Goal: Communication & Community: Answer question/provide support

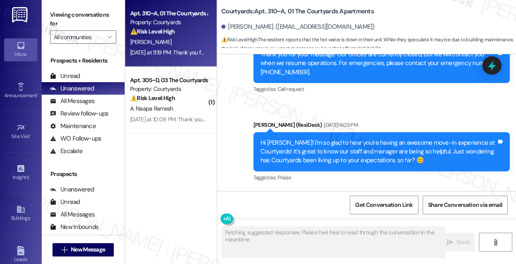
scroll to position [1676, 0]
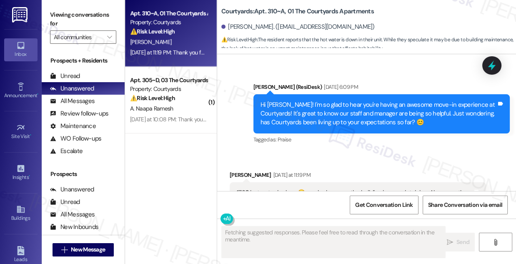
click at [322, 101] on div "Hi [PERSON_NAME]! I'm so glad to hear you're having an awesome move-in experien…" at bounding box center [379, 114] width 236 height 27
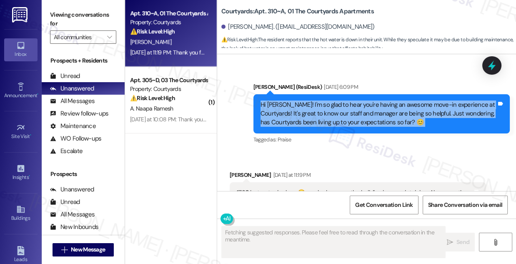
click at [322, 101] on div "Hi [PERSON_NAME]! I'm so glad to hear you're having an awesome move-in experien…" at bounding box center [379, 114] width 236 height 27
click at [330, 101] on div "Hi [PERSON_NAME]! I'm so glad to hear you're having an awesome move-in experien…" at bounding box center [379, 114] width 236 height 27
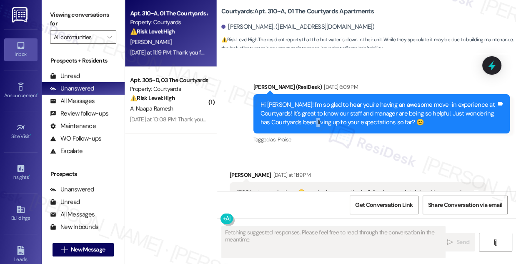
click at [330, 101] on div "Hi [PERSON_NAME]! I'm so glad to hear you're having an awesome move-in experien…" at bounding box center [379, 114] width 236 height 27
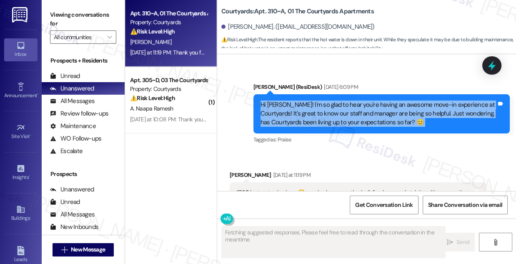
click at [330, 101] on div "Hi [PERSON_NAME]! I'm so glad to hear you're having an awesome move-in experien…" at bounding box center [379, 114] width 236 height 27
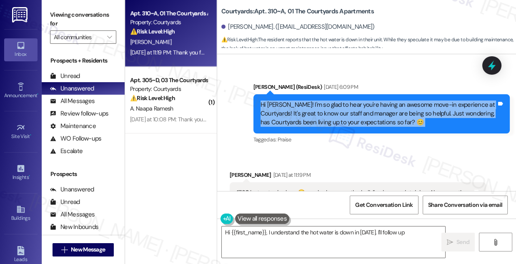
scroll to position [1752, 0]
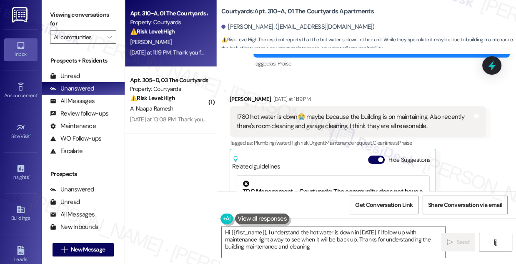
type textarea "Hi {{first_name}}, I understand the hot water is down in [DATE]. I'll follow up…"
click at [261, 113] on div "1780 hot water is down😭 maybe because the building is on maintaining. Also rece…" at bounding box center [355, 122] width 236 height 18
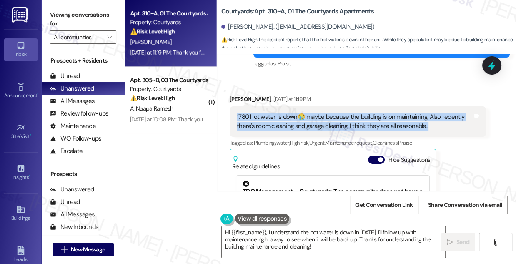
click at [261, 113] on div "1780 hot water is down😭 maybe because the building is on maintaining. Also rece…" at bounding box center [355, 122] width 236 height 18
click at [342, 113] on div "1780 hot water is down😭 maybe because the building is on maintaining. Also rece…" at bounding box center [355, 122] width 236 height 18
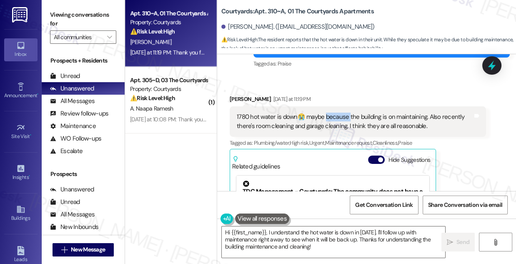
click at [342, 113] on div "1780 hot water is down😭 maybe because the building is on maintaining. Also rece…" at bounding box center [355, 122] width 236 height 18
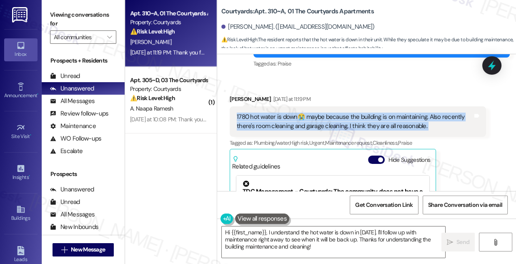
click at [342, 113] on div "1780 hot water is down😭 maybe because the building is on maintaining. Also rece…" at bounding box center [355, 122] width 236 height 18
click at [319, 113] on div "1780 hot water is down😭 maybe because the building is on maintaining. Also rece…" at bounding box center [355, 122] width 236 height 18
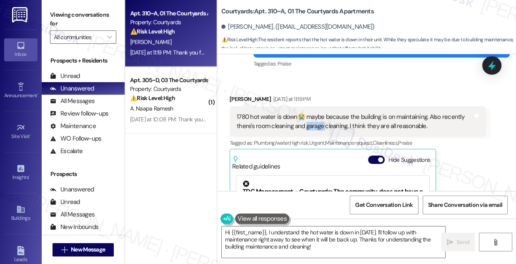
click at [319, 113] on div "1780 hot water is down😭 maybe because the building is on maintaining. Also rece…" at bounding box center [355, 122] width 236 height 18
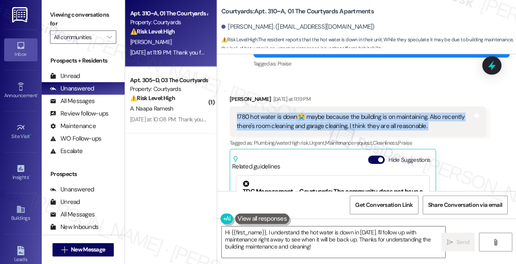
click at [319, 113] on div "1780 hot water is down😭 maybe because the building is on maintaining. Also rece…" at bounding box center [355, 122] width 236 height 18
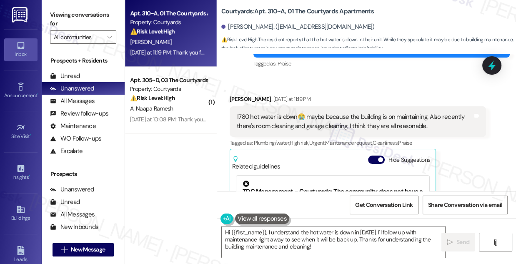
click at [380, 95] on div "[PERSON_NAME] [DATE] at 11:19 PM" at bounding box center [358, 101] width 257 height 12
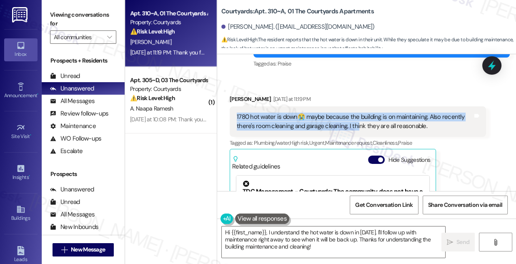
drag, startPoint x: 234, startPoint y: 97, endPoint x: 356, endPoint y: 104, distance: 122.4
click at [356, 106] on div "1780 hot water is down😭 maybe because the building is on maintaining. Also rece…" at bounding box center [358, 121] width 257 height 30
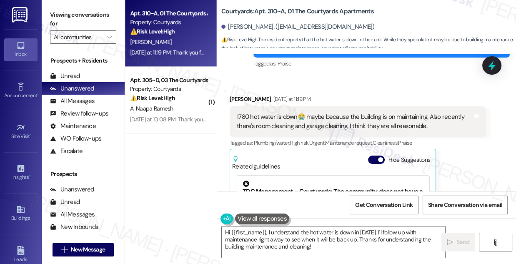
click at [390, 95] on div "[PERSON_NAME] [DATE] at 11:19 PM" at bounding box center [358, 101] width 257 height 12
click at [338, 113] on div "1780 hot water is down😭 maybe because the building is on maintaining. Also rece…" at bounding box center [355, 122] width 236 height 18
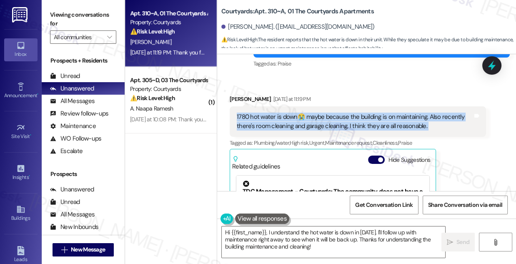
click at [338, 113] on div "1780 hot water is down😭 maybe because the building is on maintaining. Also rece…" at bounding box center [355, 122] width 236 height 18
click at [282, 113] on div "1780 hot water is down😭 maybe because the building is on maintaining. Also rece…" at bounding box center [355, 122] width 236 height 18
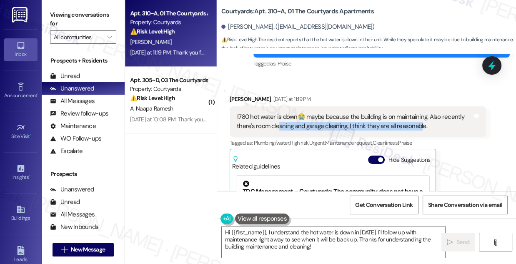
drag, startPoint x: 277, startPoint y: 108, endPoint x: 420, endPoint y: 109, distance: 143.5
click at [420, 113] on div "1780 hot water is down😭 maybe because the building is on maintaining. Also rece…" at bounding box center [355, 122] width 236 height 18
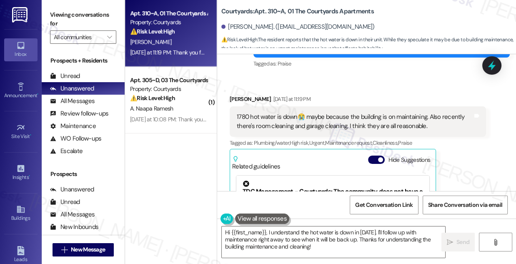
drag, startPoint x: 394, startPoint y: 81, endPoint x: 386, endPoint y: 91, distance: 12.4
click at [393, 95] on div "[PERSON_NAME] [DATE] at 11:19 PM" at bounding box center [358, 101] width 257 height 12
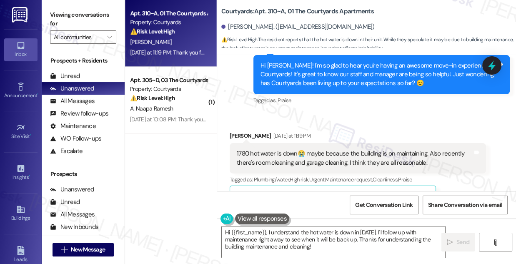
scroll to position [1775, 0]
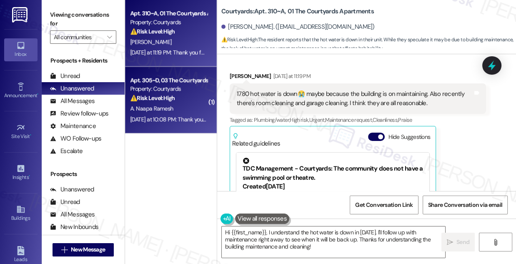
click at [170, 121] on div "[DATE] at 10:08 PM: Thank you for your message. Our offices are currently close…" at bounding box center [387, 120] width 515 height 8
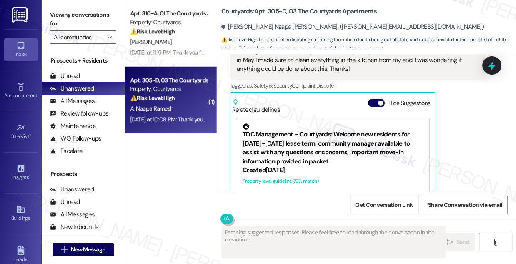
scroll to position [1334, 0]
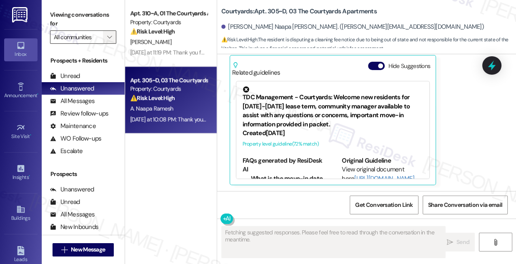
click at [111, 37] on icon "" at bounding box center [109, 37] width 5 height 7
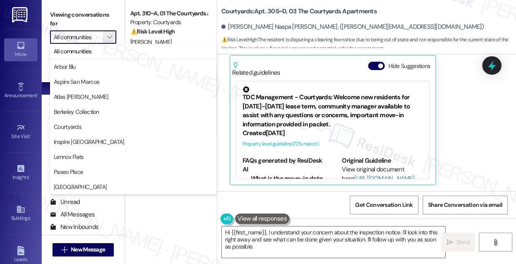
click at [466, 106] on div "[PERSON_NAME] Naapa [PERSON_NAME] Question Neutral [DATE] at 10:08 PM Hi [PERSO…" at bounding box center [358, 61] width 257 height 247
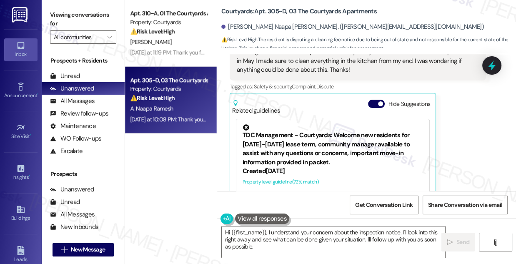
scroll to position [1220, 0]
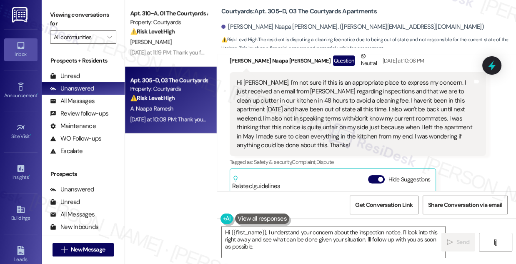
click at [283, 88] on div "Hi [PERSON_NAME], I'm not sure if this is an appropriate place to express my co…" at bounding box center [355, 113] width 236 height 71
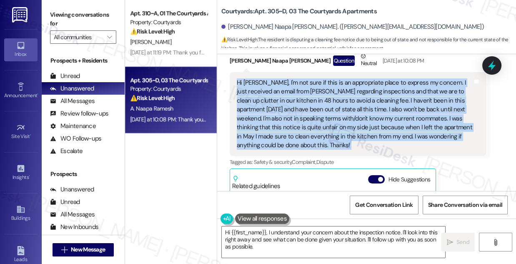
click at [283, 88] on div "Hi [PERSON_NAME], I'm not sure if this is an appropriate place to express my co…" at bounding box center [355, 113] width 236 height 71
click at [403, 108] on div "Hi [PERSON_NAME], I'm not sure if this is an appropriate place to express my co…" at bounding box center [355, 113] width 236 height 71
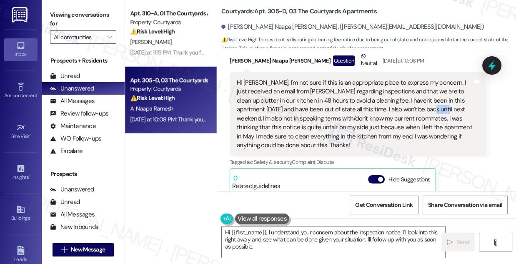
click at [403, 108] on div "Hi [PERSON_NAME], I'm not sure if this is an appropriate place to express my co…" at bounding box center [355, 113] width 236 height 71
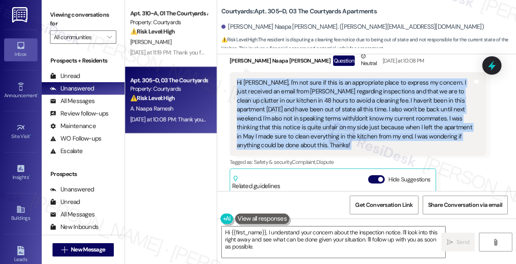
click at [403, 108] on div "Hi [PERSON_NAME], I'm not sure if this is an appropriate place to express my co…" at bounding box center [355, 113] width 236 height 71
click at [308, 111] on div "Hi [PERSON_NAME], I'm not sure if this is an appropriate place to express my co…" at bounding box center [355, 113] width 236 height 71
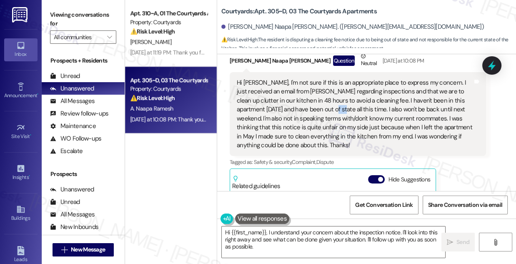
click at [308, 111] on div "Hi [PERSON_NAME], I'm not sure if this is an appropriate place to express my co…" at bounding box center [355, 113] width 236 height 71
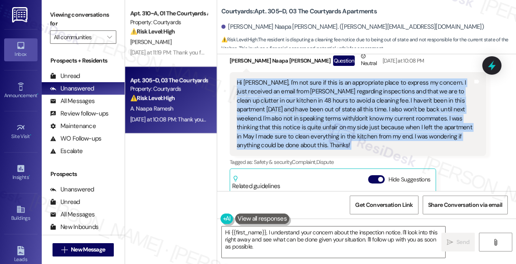
click at [308, 111] on div "Hi [PERSON_NAME], I'm not sure if this is an appropriate place to express my co…" at bounding box center [355, 113] width 236 height 71
click at [286, 134] on div "Hi [PERSON_NAME], I'm not sure if this is an appropriate place to express my co…" at bounding box center [355, 113] width 236 height 71
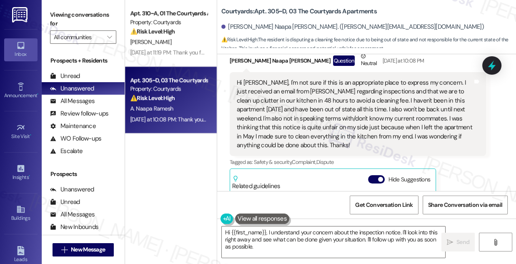
click at [337, 118] on div "Hi [PERSON_NAME], I'm not sure if this is an appropriate place to express my co…" at bounding box center [355, 113] width 236 height 71
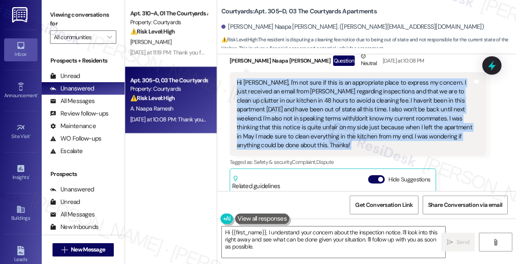
click at [337, 118] on div "Hi [PERSON_NAME], I'm not sure if this is an appropriate place to express my co…" at bounding box center [355, 113] width 236 height 71
copy div "Hi [PERSON_NAME], I'm not sure if this is an appropriate place to express my co…"
click at [58, 14] on label "Viewing conversations for" at bounding box center [83, 19] width 66 height 22
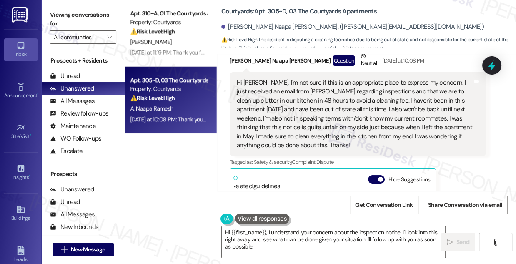
click at [78, 13] on label "Viewing conversations for" at bounding box center [83, 19] width 66 height 22
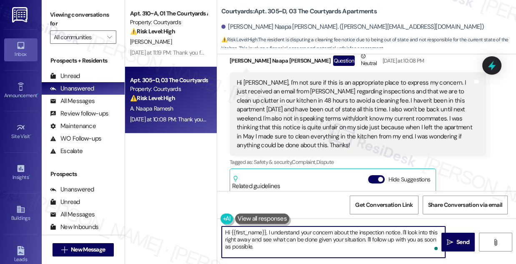
drag, startPoint x: 300, startPoint y: 242, endPoint x: 403, endPoint y: 230, distance: 103.0
click at [403, 230] on textarea "Hi {{first_name}}, I understand your concern about the inspection notice. I'll …" at bounding box center [334, 242] width 224 height 31
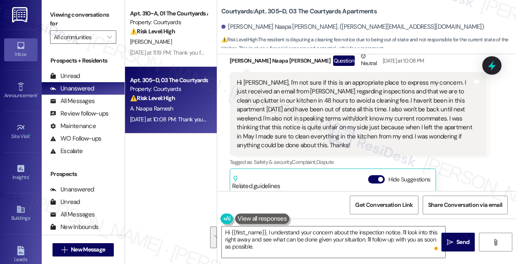
click at [76, 20] on label "Viewing conversations for" at bounding box center [83, 19] width 66 height 22
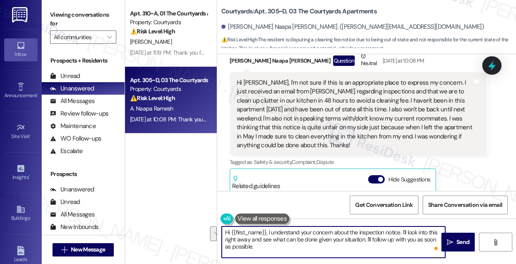
drag, startPoint x: 309, startPoint y: 249, endPoint x: 366, endPoint y: 237, distance: 58.2
click at [366, 237] on textarea "Hi {{first_name}}, I understand your concern about the inspection notice. I'll …" at bounding box center [334, 242] width 224 height 31
click at [342, 244] on textarea "Hi {{first_name}}, I understand your concern about the inspection notice. I'll …" at bounding box center [334, 242] width 224 height 31
click at [403, 233] on textarea "Hi {{first_name}}, I understand your concern about the inspection notice. I'll …" at bounding box center [334, 242] width 224 height 31
paste textarea "When exactly did you leave the apartment in May?"
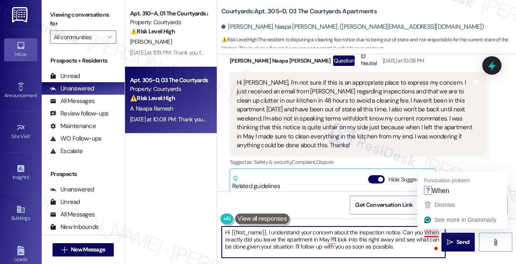
click at [421, 231] on textarea "Hi {{first_name}}, I understand your concern about the inspection notice. Can y…" at bounding box center [334, 242] width 224 height 31
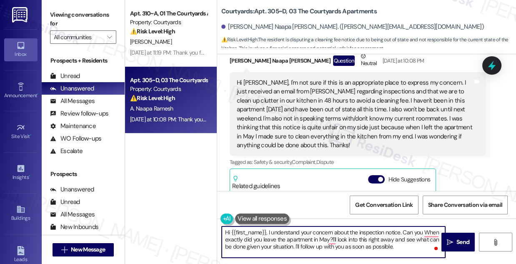
click at [423, 232] on textarea "Hi {{first_name}}, I understand your concern about the inspection notice. Can y…" at bounding box center [334, 242] width 224 height 31
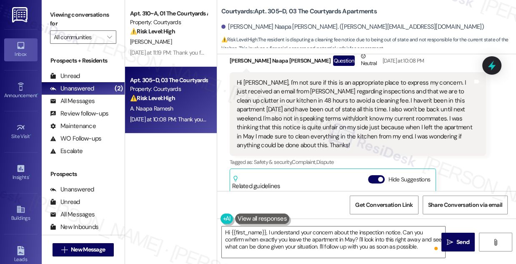
click at [71, 14] on label "Viewing conversations for" at bounding box center [83, 19] width 66 height 22
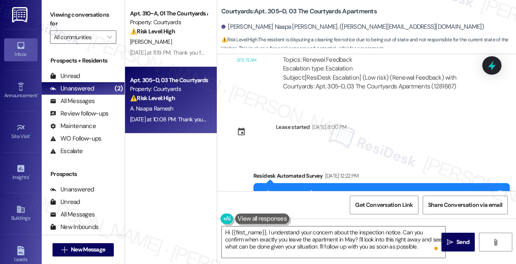
scroll to position [916, 0]
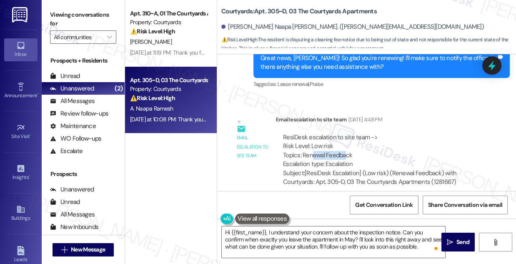
drag, startPoint x: 311, startPoint y: 155, endPoint x: 344, endPoint y: 155, distance: 33.0
click at [344, 155] on div "ResiDesk escalation to site team -> Risk Level: Low risk Topics: Renewal Feedba…" at bounding box center [381, 151] width 196 height 36
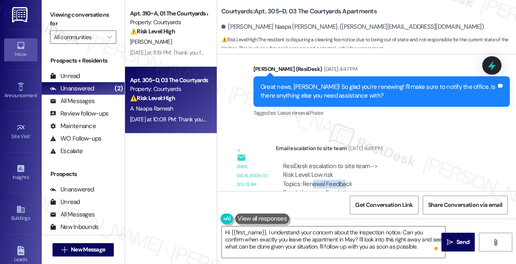
scroll to position [841, 0]
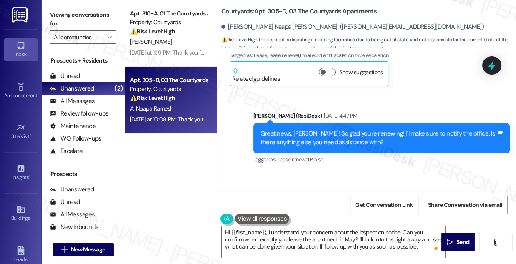
click at [313, 138] on div "Great news, [PERSON_NAME]! So glad you're renewing! I'll make sure to notify th…" at bounding box center [379, 138] width 236 height 18
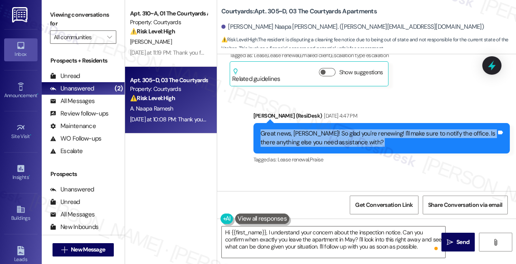
click at [313, 138] on div "Great news, [PERSON_NAME]! So glad you're renewing! I'll make sure to notify th…" at bounding box center [379, 138] width 236 height 18
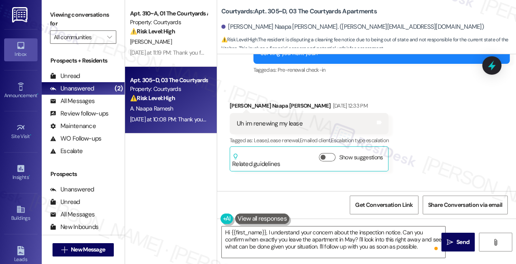
scroll to position [765, 0]
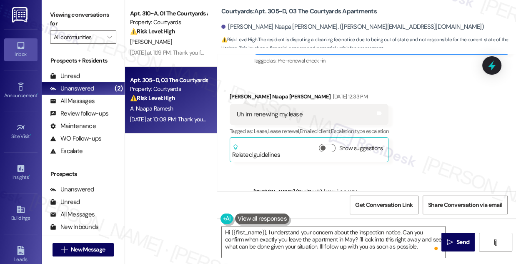
click at [266, 115] on div "Uh im renewing my lease" at bounding box center [270, 114] width 66 height 9
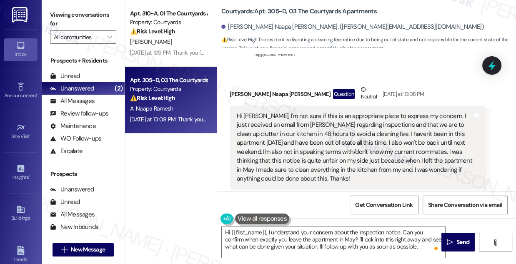
scroll to position [1180, 0]
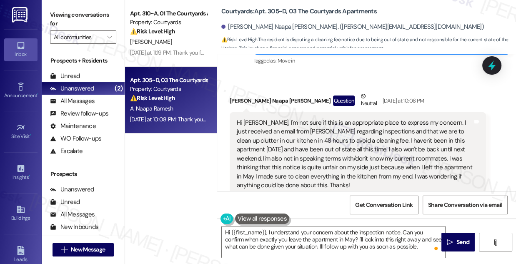
click at [360, 125] on div "Hi [PERSON_NAME], I'm not sure if this is an appropriate place to express my co…" at bounding box center [355, 153] width 236 height 71
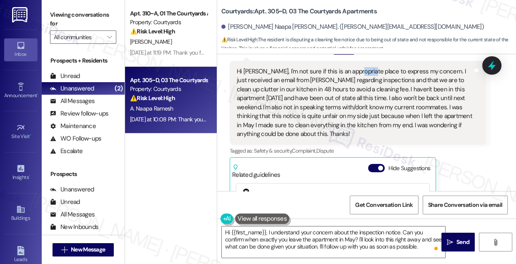
scroll to position [1218, 0]
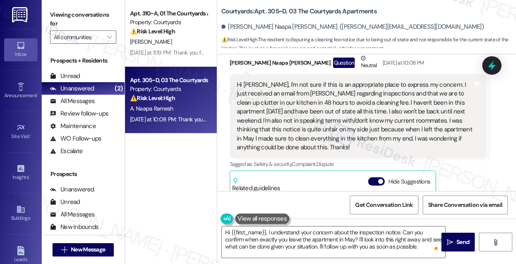
click at [432, 90] on div "Hi [PERSON_NAME], I'm not sure if this is an appropriate place to express my co…" at bounding box center [355, 116] width 236 height 71
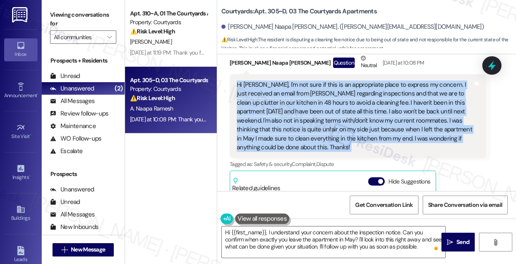
click at [432, 90] on div "Hi [PERSON_NAME], I'm not sure if this is an appropriate place to express my co…" at bounding box center [355, 116] width 236 height 71
click at [302, 100] on div "Hi [PERSON_NAME], I'm not sure if this is an appropriate place to express my co…" at bounding box center [355, 116] width 236 height 71
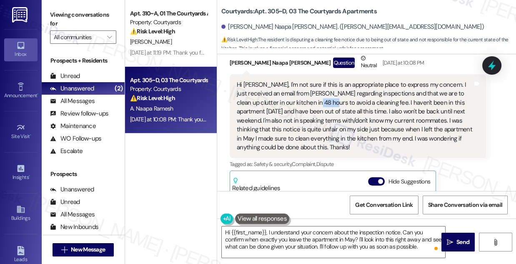
click at [302, 100] on div "Hi [PERSON_NAME], I'm not sure if this is an appropriate place to express my co…" at bounding box center [355, 116] width 236 height 71
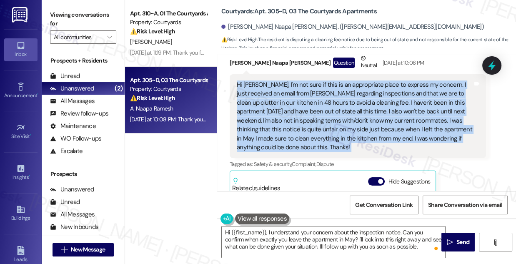
click at [302, 100] on div "Hi [PERSON_NAME], I'm not sure if this is an appropriate place to express my co…" at bounding box center [355, 116] width 236 height 71
click at [266, 126] on div "Hi [PERSON_NAME], I'm not sure if this is an appropriate place to express my co…" at bounding box center [355, 116] width 236 height 71
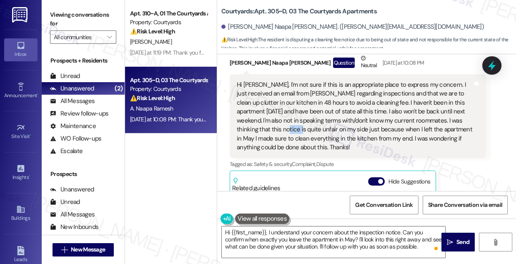
click at [266, 126] on div "Hi [PERSON_NAME], I'm not sure if this is an appropriate place to express my co…" at bounding box center [355, 116] width 236 height 71
click at [265, 127] on div "Hi [PERSON_NAME], I'm not sure if this is an appropriate place to express my co…" at bounding box center [355, 116] width 236 height 71
click at [367, 130] on div "Hi [PERSON_NAME], I'm not sure if this is an appropriate place to express my co…" at bounding box center [355, 116] width 236 height 71
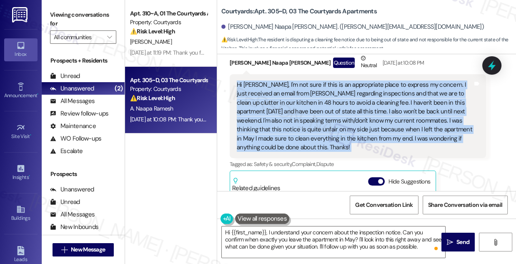
click at [366, 130] on div "Hi [PERSON_NAME], I'm not sure if this is an appropriate place to express my co…" at bounding box center [355, 116] width 236 height 71
click at [282, 131] on div "Hi [PERSON_NAME], I'm not sure if this is an appropriate place to express my co…" at bounding box center [355, 116] width 236 height 71
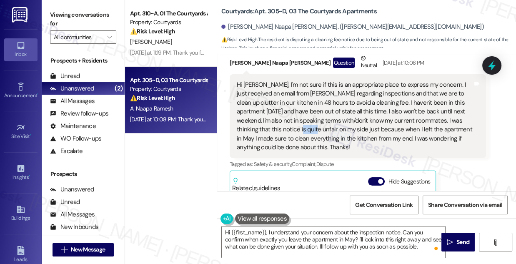
click at [282, 131] on div "Hi [PERSON_NAME], I'm not sure if this is an appropriate place to express my co…" at bounding box center [355, 116] width 236 height 71
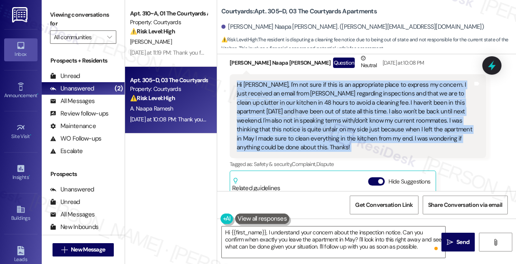
click at [282, 131] on div "Hi [PERSON_NAME], I'm not sure if this is an appropriate place to express my co…" at bounding box center [355, 116] width 236 height 71
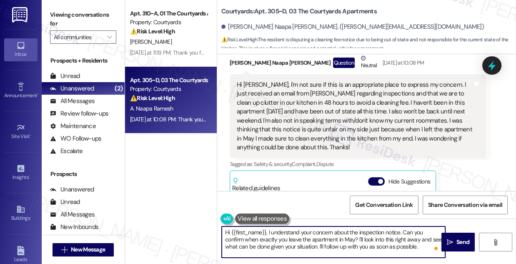
click at [294, 241] on textarea "Hi {{first_name}}, I understand your concern about the inspection notice. Can y…" at bounding box center [334, 242] width 224 height 31
click at [400, 232] on textarea "Hi {{first_name}}, I understand your concern about the inspection notice. Can y…" at bounding box center [334, 242] width 224 height 31
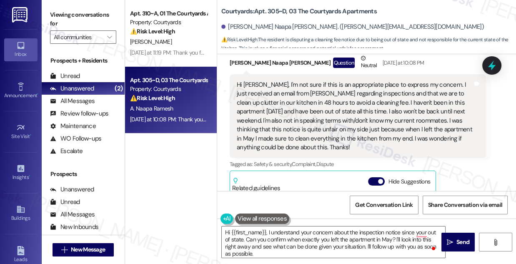
click at [75, 10] on label "Viewing conversations for" at bounding box center [83, 19] width 66 height 22
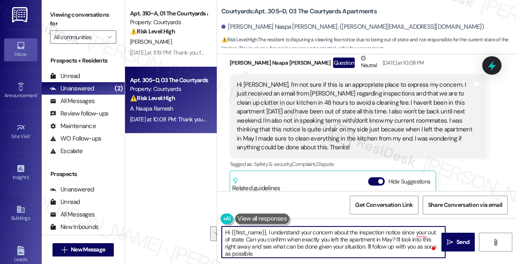
drag, startPoint x: 401, startPoint y: 232, endPoint x: 244, endPoint y: 240, distance: 157.9
click at [244, 240] on textarea "Hi {{first_name}}, I understand your concern about the inspection notice since …" at bounding box center [334, 242] width 224 height 31
paste textarea "especially since you’ve been out of state for several months and made sure to c…"
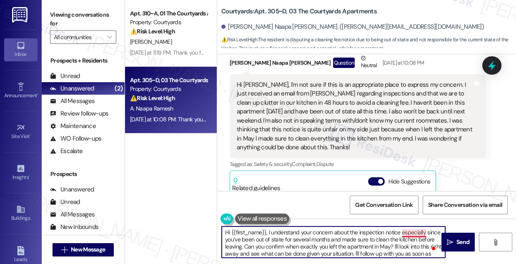
click at [407, 233] on textarea "Hi {{first_name}}, I understand your concern about the inspection notice especi…" at bounding box center [334, 242] width 224 height 31
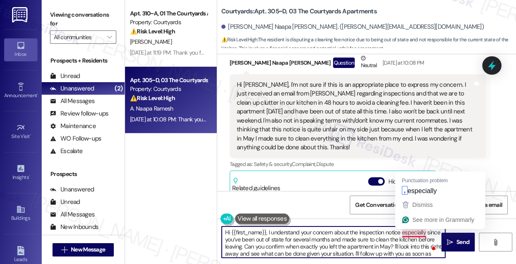
click at [407, 232] on textarea "Hi {{first_name}}, I understand your concern about the inspection notice especi…" at bounding box center [334, 242] width 224 height 31
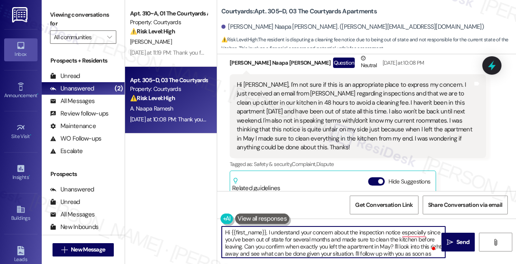
click at [237, 240] on textarea "Hi {{first_name}}, I understand your concern about the inspection notice especi…" at bounding box center [334, 242] width 224 height 31
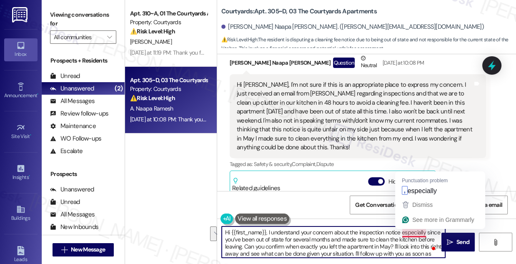
drag, startPoint x: 237, startPoint y: 239, endPoint x: 403, endPoint y: 232, distance: 165.8
click at [403, 233] on textarea "Hi {{first_name}}, I understand your concern about the inspection notice especi…" at bounding box center [334, 242] width 224 height 31
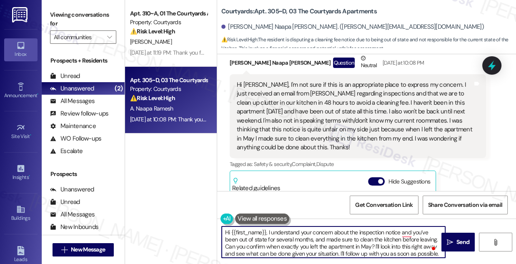
click at [293, 250] on textarea "Hi {{first_name}}, I understand your concern about the inspection notice and yo…" at bounding box center [334, 242] width 224 height 31
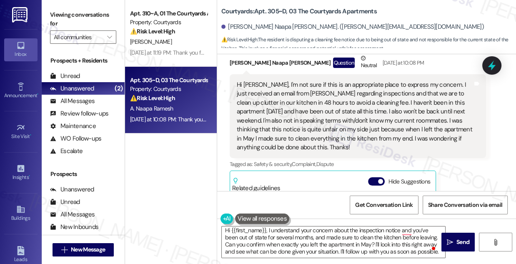
click at [63, 5] on div "Viewing conversations for All communities " at bounding box center [83, 26] width 83 height 52
click at [304, 243] on textarea "Hi {{first_name}}, I understand your concern about the inspection notice and yo…" at bounding box center [334, 242] width 224 height 31
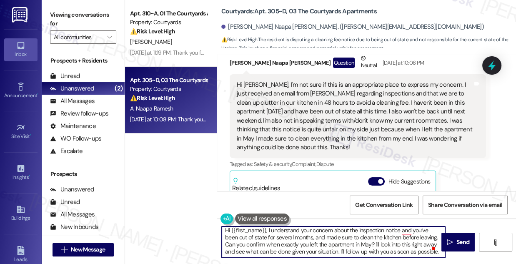
scroll to position [0, 0]
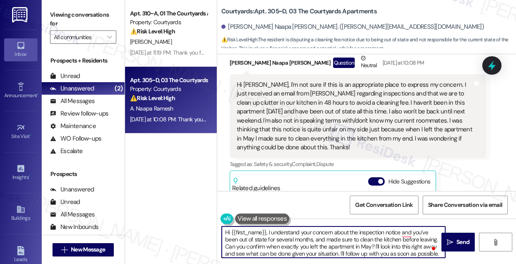
drag, startPoint x: 292, startPoint y: 231, endPoint x: 386, endPoint y: 232, distance: 93.9
click at [375, 231] on textarea "Hi {{first_name}}, I understand your concern about the inspection notice and yo…" at bounding box center [334, 242] width 224 height 31
click at [268, 232] on textarea "Hi {{first_name}}, I understand your concern about the inspection notice, and y…" at bounding box center [334, 242] width 224 height 31
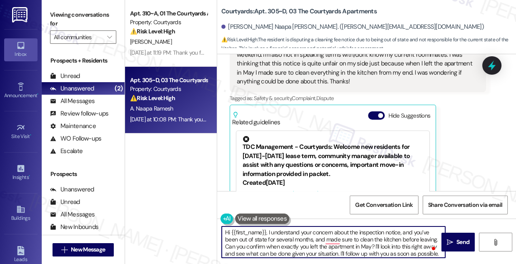
scroll to position [1422, 0]
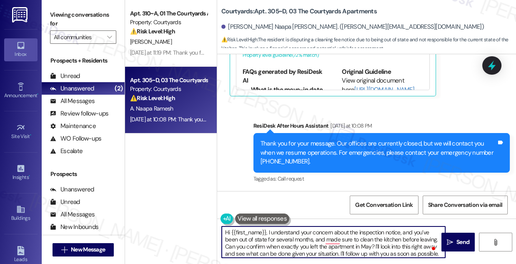
click at [491, 108] on div "Sent via SMS ResiDesk After Hours Assistant [DATE] at 10:08 PM Thank you for yo…" at bounding box center [366, 147] width 299 height 88
click at [305, 231] on textarea "Hi {{first_name}}, I understand your concern about the inspection notice, and y…" at bounding box center [334, 242] width 224 height 31
click at [374, 237] on textarea "Hi {{first_name}}, I understand your concern about the inspection notice, and y…" at bounding box center [334, 242] width 224 height 31
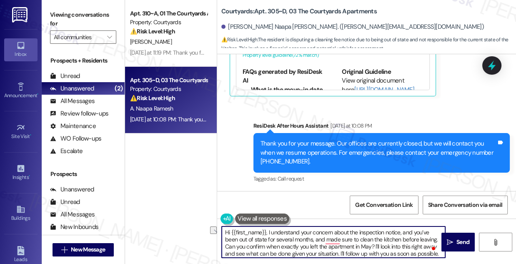
drag, startPoint x: 312, startPoint y: 241, endPoint x: 344, endPoint y: 242, distance: 32.1
click at [344, 242] on textarea "Hi {{first_name}}, I understand your concern about the inspection notice, and y…" at bounding box center [334, 242] width 224 height 31
click at [325, 242] on textarea "Hi {{first_name}}, I understand your concern about the inspection notice, and y…" at bounding box center [334, 242] width 224 height 31
click at [322, 238] on textarea "Hi {{first_name}}, I understand your concern about the inspection notice, and y…" at bounding box center [334, 242] width 224 height 31
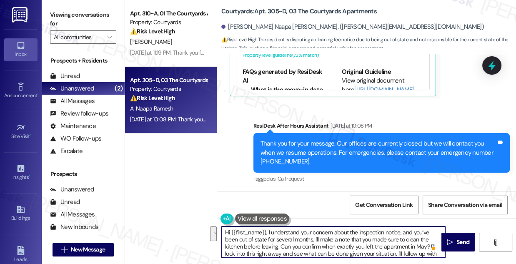
drag, startPoint x: 279, startPoint y: 249, endPoint x: 375, endPoint y: 243, distance: 95.3
click at [376, 243] on textarea "Hi {{first_name}}, I understand your concern about the inspection notice, and y…" at bounding box center [334, 242] width 224 height 31
click at [358, 248] on textarea "Hi {{first_name}}, I understand your concern about the inspection notice, and y…" at bounding box center [334, 242] width 224 height 31
drag, startPoint x: 279, startPoint y: 247, endPoint x: 281, endPoint y: 241, distance: 5.8
click at [281, 241] on textarea "Hi {{first_name}}, I understand your concern about the inspection notice, and y…" at bounding box center [334, 242] width 224 height 31
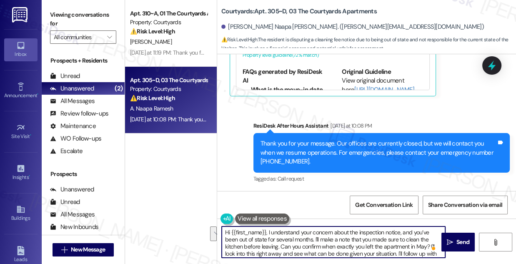
click at [282, 243] on textarea "Hi {{first_name}}, I understand your concern about the inspection notice, and y…" at bounding box center [334, 242] width 224 height 31
click at [279, 246] on textarea "Hi {{first_name}}, I understand your concern about the inspection notice, and y…" at bounding box center [334, 242] width 224 height 31
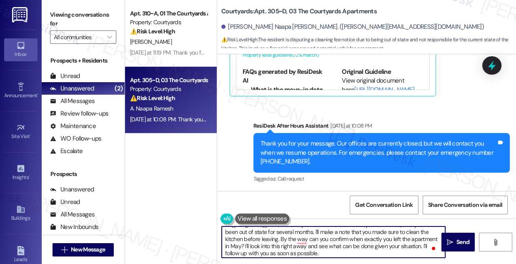
scroll to position [9, 0]
drag, startPoint x: 244, startPoint y: 246, endPoint x: 360, endPoint y: 256, distance: 117.3
click at [360, 256] on textarea "Hi {{first_name}}, I understand your concern about the inspection notice, and y…" at bounding box center [334, 242] width 224 height 31
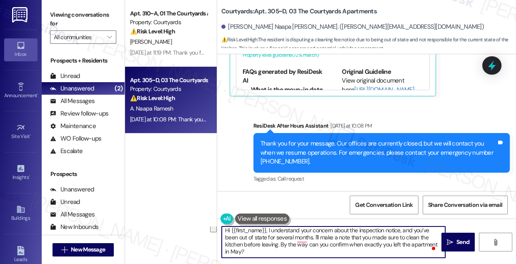
scroll to position [2, 0]
type textarea "Hi {{first_name}}, I understand your concern about the inspection notice, and y…"
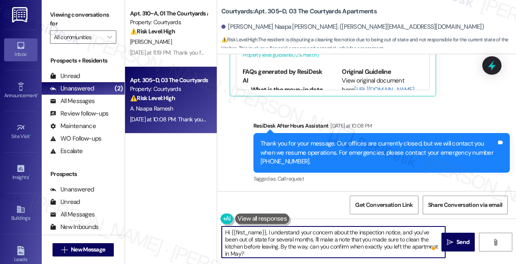
scroll to position [0, 0]
click at [325, 237] on textarea "Hi {{first_name}}, I understand your concern about the inspection notice, and y…" at bounding box center [334, 242] width 224 height 31
click at [295, 242] on textarea "Hi {{first_name}}, I understand your concern about the inspection notice, and y…" at bounding box center [334, 242] width 224 height 31
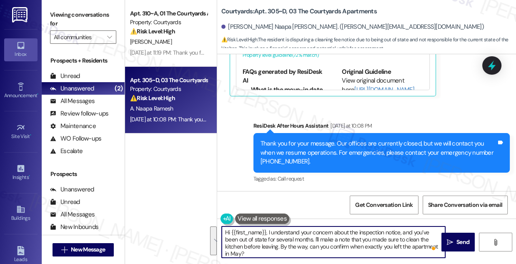
click at [295, 242] on textarea "Hi {{first_name}}, I understand your concern about the inspection notice, and y…" at bounding box center [334, 242] width 224 height 31
click at [319, 241] on textarea "Hi {{first_name}}, I understand your concern about the inspection notice, and y…" at bounding box center [334, 242] width 224 height 31
click at [337, 233] on textarea "Hi {{first_name}}, I understand your concern about the inspection notice, and y…" at bounding box center [334, 242] width 224 height 31
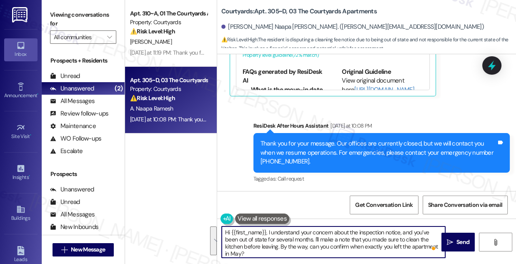
click at [337, 233] on textarea "Hi {{first_name}}, I understand your concern about the inspection notice, and y…" at bounding box center [334, 242] width 224 height 31
click at [288, 251] on textarea "Hi {{first_name}}, I understand your concern about the inspection notice, and y…" at bounding box center [334, 242] width 224 height 31
drag, startPoint x: 311, startPoint y: 246, endPoint x: 291, endPoint y: 245, distance: 19.6
click at [291, 245] on textarea "Hi {{first_name}}, I understand your concern about the inspection notice, and y…" at bounding box center [334, 242] width 224 height 31
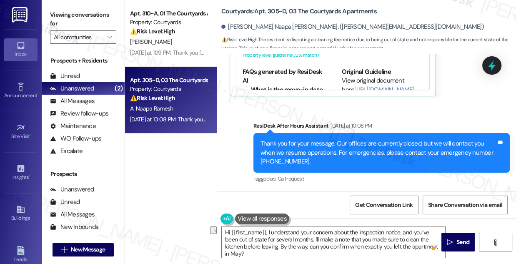
click at [86, 15] on label "Viewing conversations for" at bounding box center [83, 19] width 66 height 22
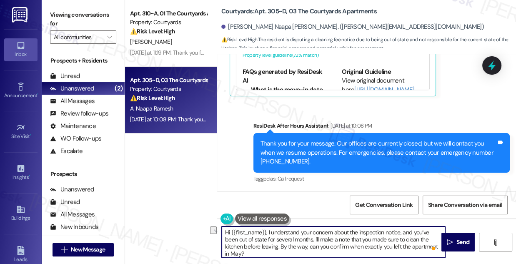
drag, startPoint x: 306, startPoint y: 245, endPoint x: 288, endPoint y: 247, distance: 17.6
click at [288, 247] on textarea "Hi {{first_name}}, I understand your concern about the inspection notice, and y…" at bounding box center [334, 242] width 224 height 31
click at [345, 237] on textarea "Hi {{first_name}}, I understand your concern about the inspection notice, and y…" at bounding box center [334, 242] width 224 height 31
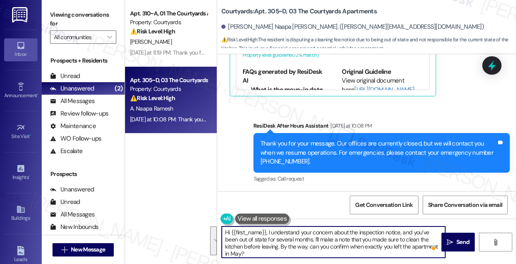
scroll to position [2, 0]
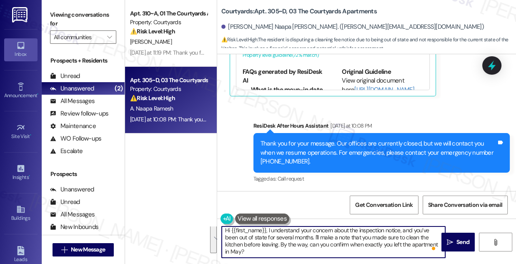
click at [266, 253] on textarea "Hi {{first_name}}, I understand your concern about the inspection notice, and y…" at bounding box center [334, 242] width 224 height 31
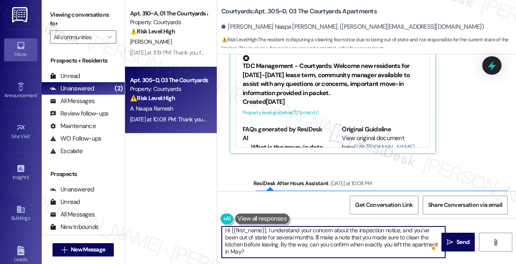
scroll to position [1347, 0]
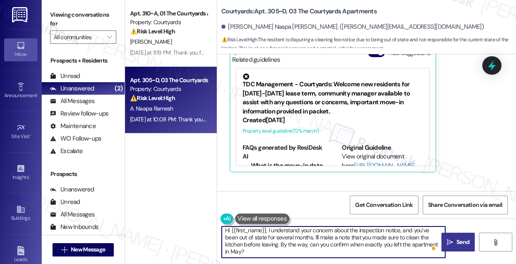
click at [457, 240] on span "Send" at bounding box center [463, 242] width 13 height 9
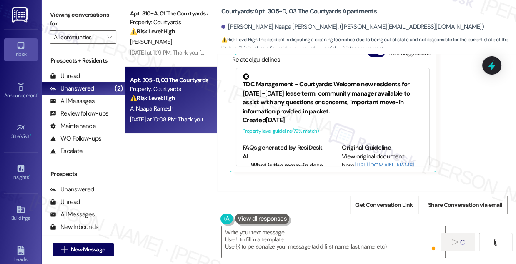
drag, startPoint x: 71, startPoint y: 8, endPoint x: 84, endPoint y: 11, distance: 12.9
click at [71, 9] on label "Viewing conversations for" at bounding box center [83, 19] width 66 height 22
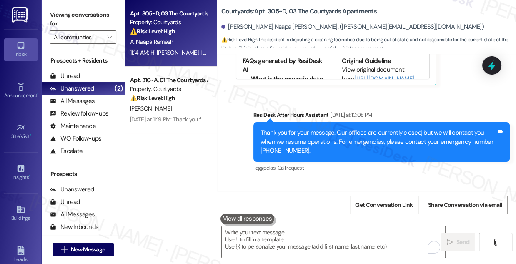
scroll to position [0, 0]
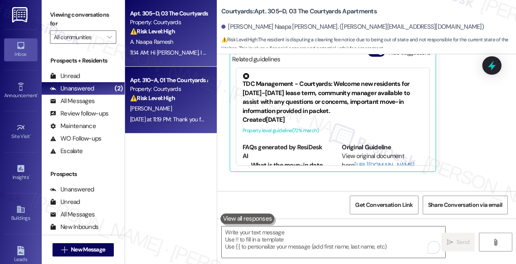
click at [186, 93] on div "Property: Courtyards" at bounding box center [168, 89] width 77 height 9
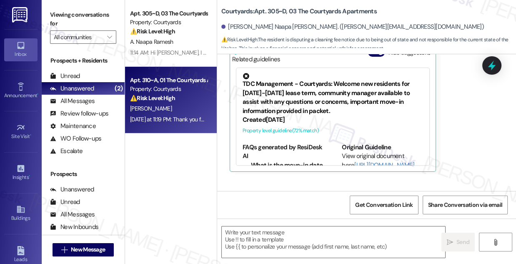
type textarea "Fetching suggested responses. Please feel free to read through the conversation…"
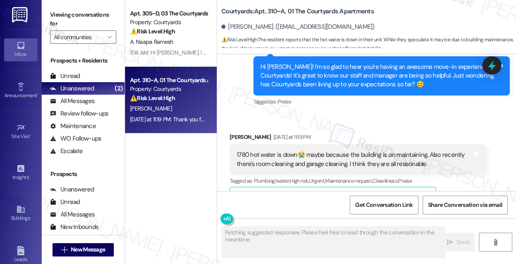
click at [300, 144] on div "1780 hot water is down😭 maybe because the building is on maintaining. Also rece…" at bounding box center [358, 159] width 257 height 30
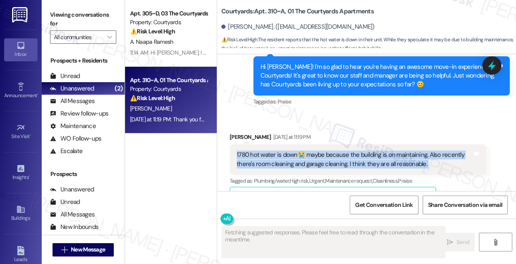
click at [300, 144] on div "1780 hot water is down😭 maybe because the building is on maintaining. Also rece…" at bounding box center [358, 159] width 257 height 30
click at [279, 151] on div "1780 hot water is down😭 maybe because the building is on maintaining. Also rece…" at bounding box center [355, 160] width 236 height 18
click at [278, 151] on div "1780 hot water is down😭 maybe because the building is on maintaining. Also rece…" at bounding box center [355, 160] width 236 height 18
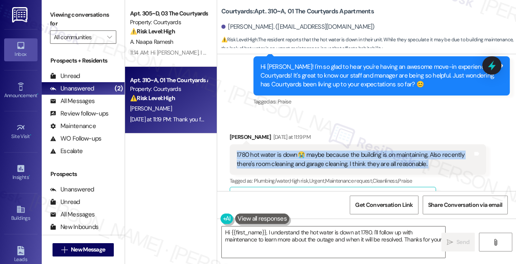
copy div "1780 hot water is down😭 maybe because the building is on maintaining. Also rece…"
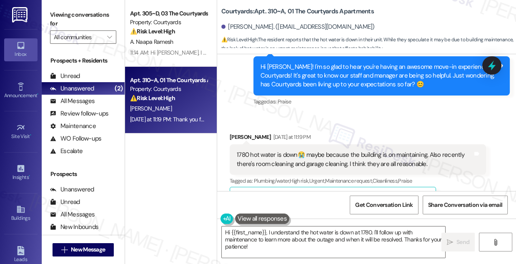
click at [79, 21] on label "Viewing conversations for" at bounding box center [83, 19] width 66 height 22
click at [305, 151] on div "1780 hot water is down😭 maybe because the building is on maintaining. Also rece…" at bounding box center [355, 160] width 236 height 18
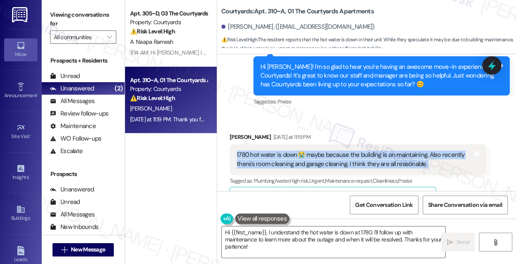
click at [305, 151] on div "1780 hot water is down😭 maybe because the building is on maintaining. Also rece…" at bounding box center [355, 160] width 236 height 18
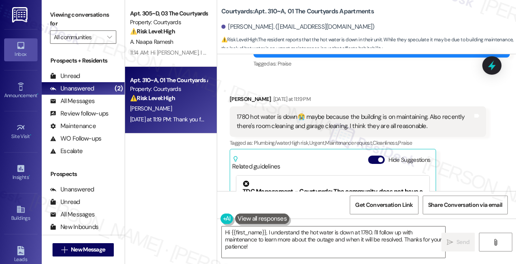
click at [78, 13] on label "Viewing conversations for" at bounding box center [83, 19] width 66 height 22
click at [289, 106] on div "1780 hot water is down😭 maybe because the building is on maintaining. Also rece…" at bounding box center [358, 121] width 257 height 30
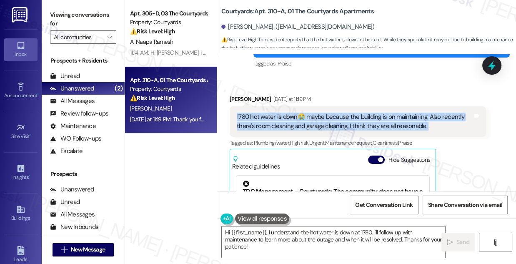
click at [289, 106] on div "1780 hot water is down😭 maybe because the building is on maintaining. Also rece…" at bounding box center [358, 121] width 257 height 30
click at [369, 113] on div "1780 hot water is down😭 maybe because the building is on maintaining. Also rece…" at bounding box center [355, 122] width 236 height 18
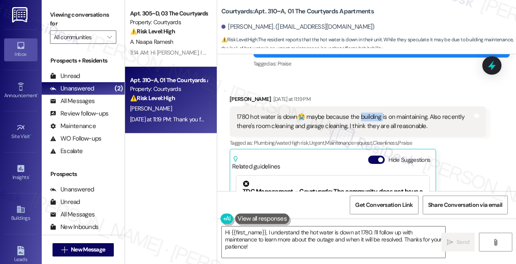
click at [369, 113] on div "1780 hot water is down😭 maybe because the building is on maintaining. Also rece…" at bounding box center [355, 122] width 236 height 18
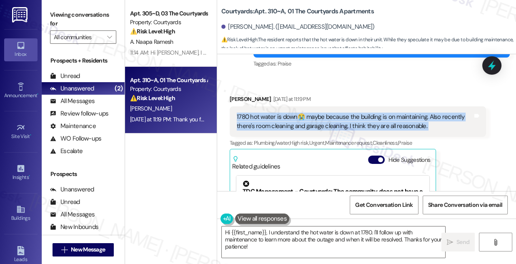
click at [369, 113] on div "1780 hot water is down😭 maybe because the building is on maintaining. Also rece…" at bounding box center [355, 122] width 236 height 18
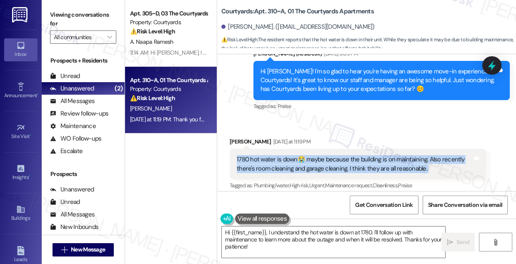
scroll to position [1752, 0]
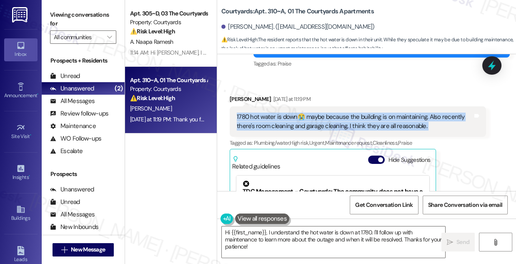
click at [316, 113] on div "1780 hot water is down😭 maybe because the building is on maintaining. Also rece…" at bounding box center [355, 122] width 236 height 18
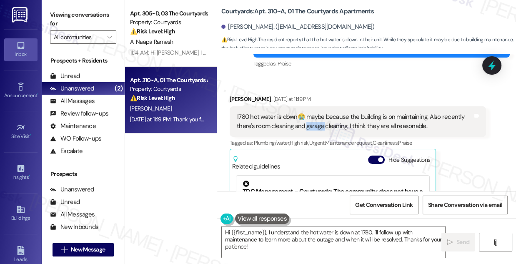
click at [316, 113] on div "1780 hot water is down😭 maybe because the building is on maintaining. Also rece…" at bounding box center [355, 122] width 236 height 18
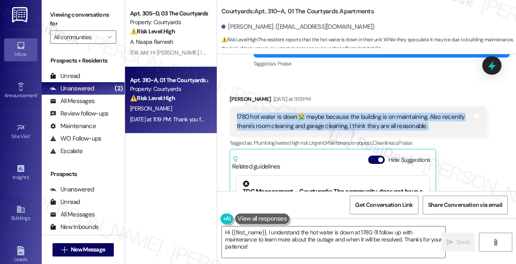
click at [316, 113] on div "1780 hot water is down😭 maybe because the building is on maintaining. Also rece…" at bounding box center [355, 122] width 236 height 18
click at [295, 113] on div "1780 hot water is down😭 maybe because the building is on maintaining. Also rece…" at bounding box center [355, 122] width 236 height 18
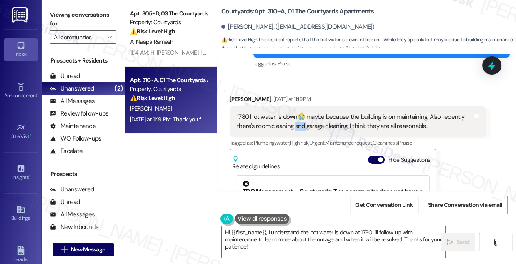
click at [295, 113] on div "1780 hot water is down😭 maybe because the building is on maintaining. Also rece…" at bounding box center [355, 122] width 236 height 18
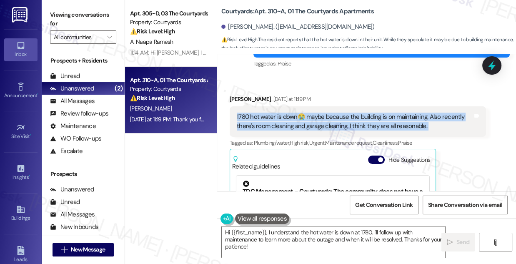
click at [295, 113] on div "1780 hot water is down😭 maybe because the building is on maintaining. Also rece…" at bounding box center [355, 122] width 236 height 18
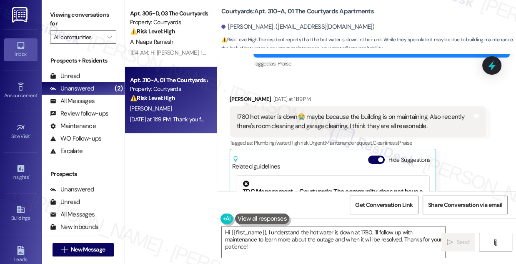
click at [69, 11] on label "Viewing conversations for" at bounding box center [83, 19] width 66 height 22
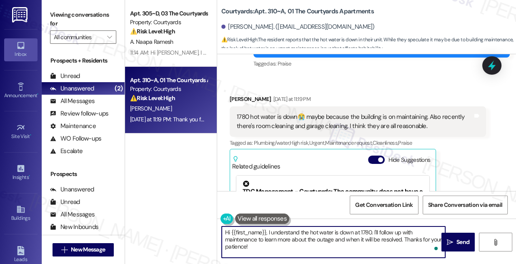
drag, startPoint x: 268, startPoint y: 232, endPoint x: 372, endPoint y: 230, distance: 103.5
click at [372, 230] on textarea "Hi {{first_name}}, I understand the hot water is down at 1780. I'll follow up w…" at bounding box center [334, 242] width 224 height 31
paste textarea "Just checking back—has the hot water at 1780 been restored, or is it still down?"
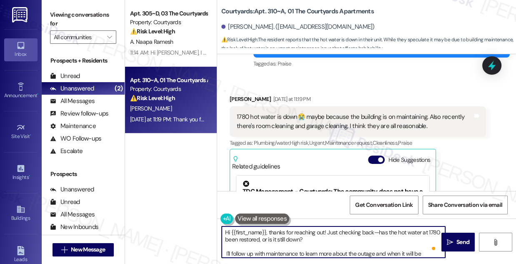
click at [373, 232] on textarea "Hi {{first_name}}, thanks for reaching out! Just checking back—has the hot wate…" at bounding box center [334, 242] width 224 height 31
click at [324, 231] on textarea "Hi {{first_name}}, thanks for reaching out! Just checking back, has the hot wat…" at bounding box center [334, 242] width 224 height 31
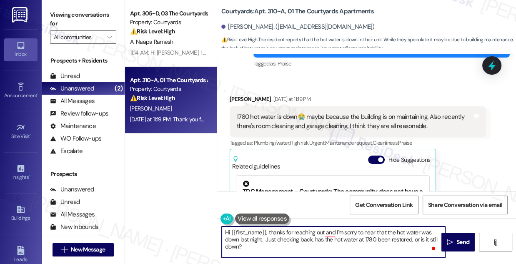
click at [274, 239] on textarea "Hi {{first_name}}, thanks for reaching out and I'm sorry to hear that the hot w…" at bounding box center [334, 242] width 224 height 31
click at [307, 251] on textarea "Hi {{first_name}}, thanks for reaching out and I'm sorry to hear that the hot w…" at bounding box center [334, 242] width 224 height 31
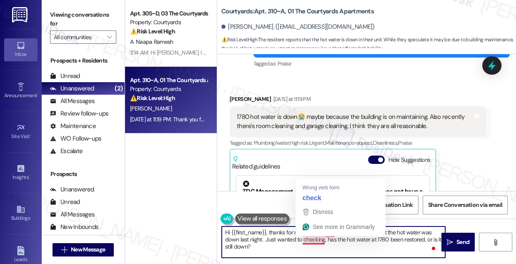
click at [317, 237] on textarea "Hi {{first_name}}, thanks for reaching out and I'm sorry to hear that the hot w…" at bounding box center [334, 242] width 224 height 31
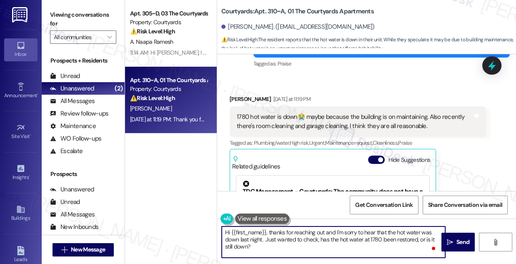
click at [306, 239] on textarea "Hi {{first_name}}, thanks for reaching out and I'm sorry to hear that the hot w…" at bounding box center [334, 242] width 224 height 31
click at [301, 242] on textarea "Hi {{first_name}}, thanks for reaching out, and I'm sorry to hear that the hot …" at bounding box center [334, 242] width 224 height 31
click at [302, 242] on textarea "Hi {{first_name}}, thanks for reaching out, and I'm sorry to hear that the hot …" at bounding box center [334, 242] width 224 height 31
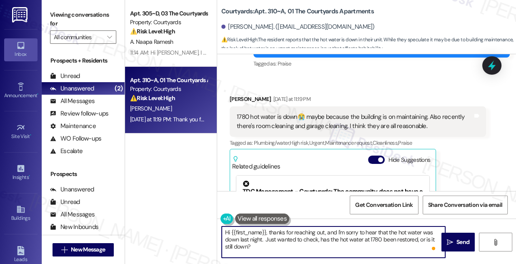
click at [302, 242] on textarea "Hi {{first_name}}, thanks for reaching out, and I'm sorry to hear that the hot …" at bounding box center [334, 242] width 224 height 31
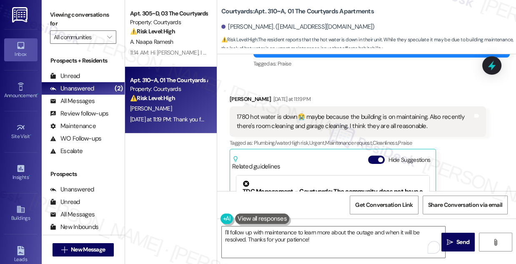
click at [85, 14] on label "Viewing conversations for" at bounding box center [83, 19] width 66 height 22
click at [69, 22] on label "Viewing conversations for" at bounding box center [83, 19] width 66 height 22
click at [300, 240] on textarea "I'll follow up with maintenance to learn more about the outage and when it will…" at bounding box center [334, 242] width 224 height 31
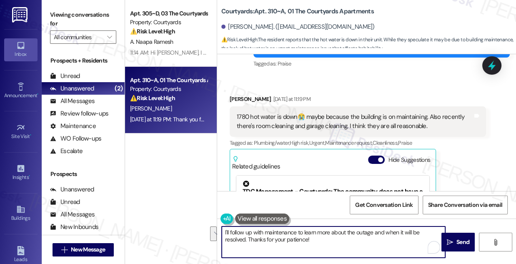
paste textarea "Thanks for reaching out, and I’m sorry to hear the hot water was down last nigh…"
click at [224, 231] on textarea "Thanks for reaching out, and I’m sorry to hear the hot water was down last nigh…" at bounding box center [334, 242] width 224 height 31
click at [238, 95] on div "[PERSON_NAME] [DATE] at 11:19 PM" at bounding box center [358, 101] width 257 height 12
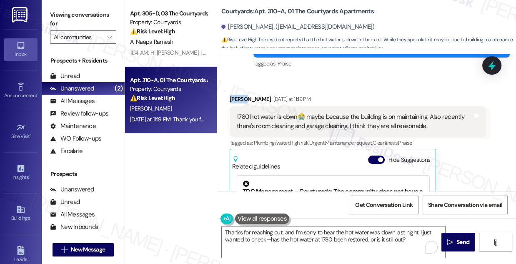
copy div "[PERSON_NAME]"
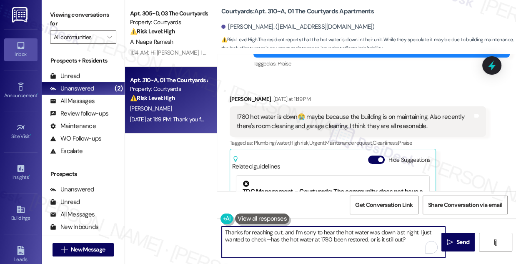
click at [227, 232] on textarea "Thanks for reaching out, and I’m sorry to hear the hot water was down last nigh…" at bounding box center [334, 242] width 224 height 31
paste textarea "[PERSON_NAME]"
click at [251, 233] on textarea "Hi [PERSON_NAME], Thanks for reaching out, and I’m sorry to hear the hot water …" at bounding box center [334, 242] width 224 height 31
drag, startPoint x: 318, startPoint y: 232, endPoint x: 250, endPoint y: 232, distance: 68.0
click at [249, 232] on textarea "Hi [PERSON_NAME], thanks for reaching out, and I’m sorry to hear the hot water …" at bounding box center [334, 242] width 224 height 31
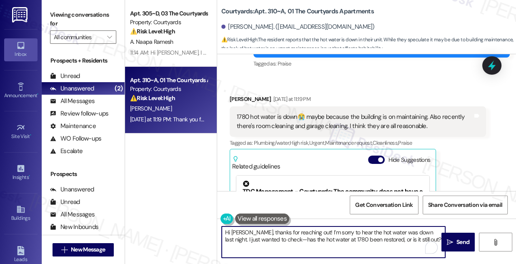
click at [278, 239] on textarea "Hi [PERSON_NAME], thanks for reaching out! I’m sorry to hear the hot water was …" at bounding box center [334, 242] width 224 height 31
drag, startPoint x: 342, startPoint y: 239, endPoint x: 275, endPoint y: 239, distance: 66.3
click at [275, 239] on textarea "Hi [PERSON_NAME], thanks for reaching out! I’m sorry to hear the hot water was …" at bounding box center [334, 242] width 224 height 31
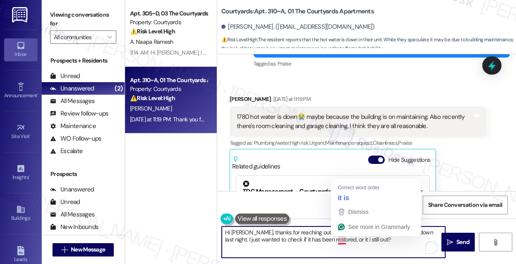
type textarea "Hi [PERSON_NAME], thanks for reaching out! I’m sorry to hear the hot water was …"
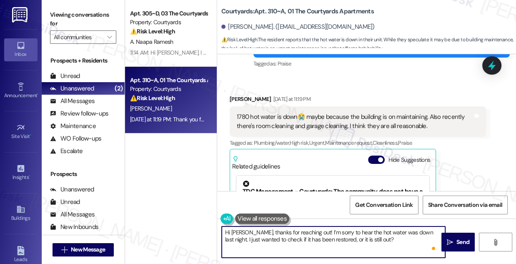
click at [334, 237] on textarea "Hi [PERSON_NAME], thanks for reaching out! I’m sorry to hear the hot water was …" at bounding box center [334, 242] width 224 height 31
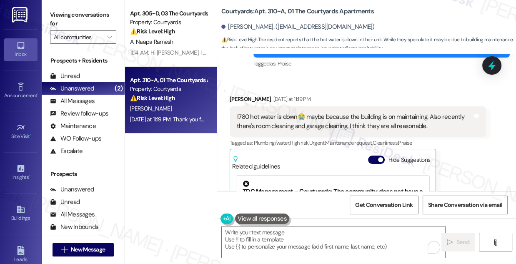
drag, startPoint x: 68, startPoint y: 4, endPoint x: 80, endPoint y: 12, distance: 14.2
click at [68, 4] on div "Viewing conversations for All communities " at bounding box center [83, 26] width 83 height 52
click at [306, 238] on textarea "To enrich screen reader interactions, please activate Accessibility in Grammarl…" at bounding box center [334, 242] width 224 height 31
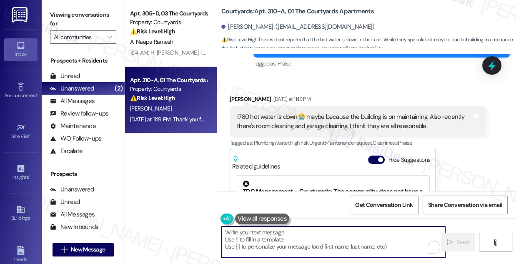
click at [308, 237] on textarea "To enrich screen reader interactions, please activate Accessibility in Grammarl…" at bounding box center [334, 242] width 224 height 31
click at [271, 238] on textarea "To enrich screen reader interactions, please activate Accessibility in Grammarl…" at bounding box center [334, 242] width 224 height 31
click at [239, 234] on textarea "To enrich screen reader interactions, please activate Accessibility in Grammarl…" at bounding box center [334, 242] width 224 height 31
paste textarea "Hi [PERSON_NAME], thanks for reaching out! I’m sorry to hear the hot water was …"
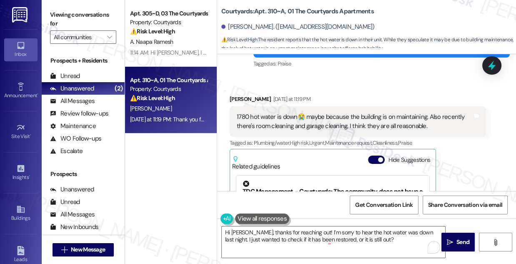
click at [59, 18] on label "Viewing conversations for" at bounding box center [83, 19] width 66 height 22
click at [63, 11] on label "Viewing conversations for" at bounding box center [83, 19] width 66 height 22
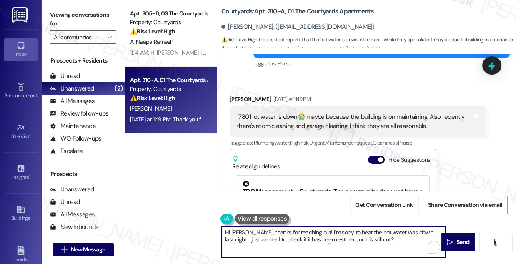
click at [337, 239] on textarea "Hi [PERSON_NAME], thanks for reaching out! I’m sorry to hear the hot water was …" at bounding box center [334, 242] width 224 height 31
click at [327, 242] on textarea "Hi [PERSON_NAME], thanks for reaching out! I’m sorry to hear the hot water was …" at bounding box center [334, 242] width 224 height 31
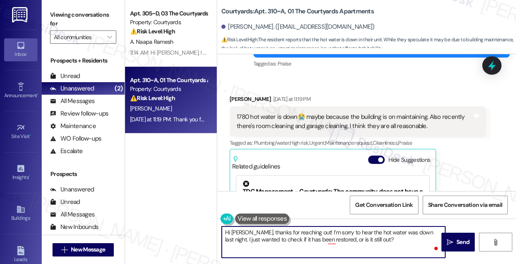
click at [363, 240] on textarea "Hi [PERSON_NAME], thanks for reaching out! I’m sorry to hear the hot water was …" at bounding box center [334, 242] width 224 height 31
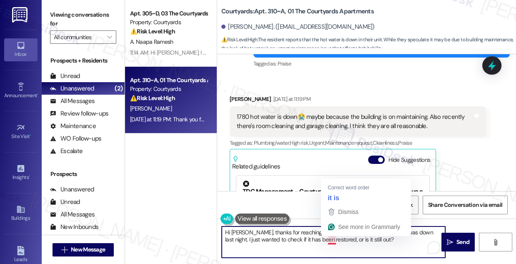
click at [387, 245] on textarea "Hi [PERSON_NAME], thanks for reaching out! I’m sorry to hear the hot water was …" at bounding box center [334, 242] width 224 height 31
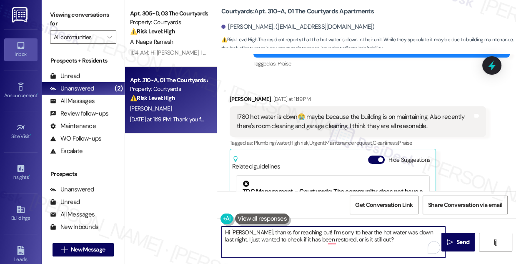
click at [250, 252] on textarea "Hi [PERSON_NAME], thanks for reaching out! I’m sorry to hear the hot water was …" at bounding box center [334, 242] width 224 height 31
type textarea "Hi [PERSON_NAME], thanks for reaching out! I’m sorry to hear the hot water was …"
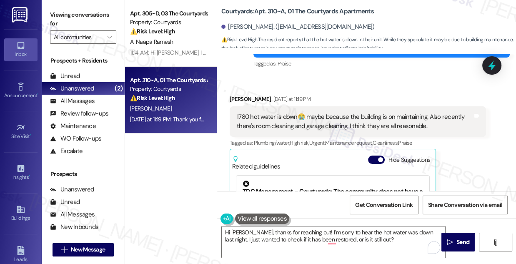
click at [326, 113] on div "1780 hot water is down😭 maybe because the building is on maintaining. Also rece…" at bounding box center [355, 122] width 236 height 18
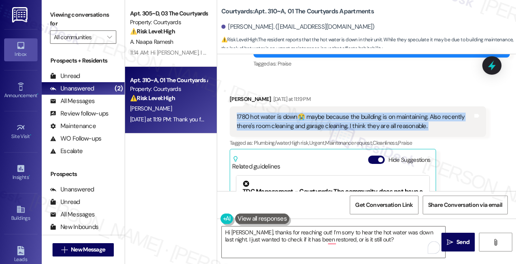
click at [326, 113] on div "1780 hot water is down😭 maybe because the building is on maintaining. Also rece…" at bounding box center [355, 122] width 236 height 18
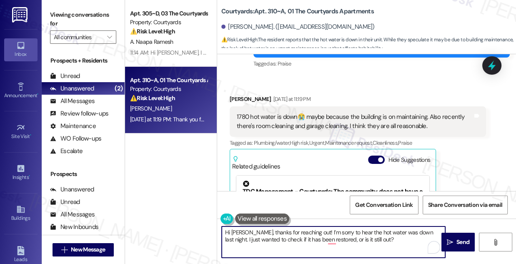
click at [254, 231] on textarea "Hi [PERSON_NAME], thanks for reaching out! I’m sorry to hear the hot water was …" at bounding box center [334, 242] width 224 height 31
click at [251, 236] on textarea "Hi [PERSON_NAME], thanks for reaching out! I’m sorry to hear the hot water was …" at bounding box center [334, 242] width 224 height 31
click at [289, 232] on textarea "Hi [PERSON_NAME], thanks for reaching out! I’m sorry to hear the hot water was …" at bounding box center [334, 242] width 224 height 31
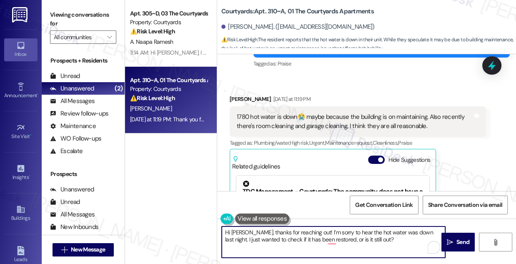
click at [289, 232] on textarea "Hi [PERSON_NAME], thanks for reaching out! I’m sorry to hear the hot water was …" at bounding box center [334, 242] width 224 height 31
click at [383, 240] on textarea "Hi [PERSON_NAME], thanks for reaching out! I’m sorry to hear the hot water was …" at bounding box center [334, 242] width 224 height 31
click at [383, 233] on textarea "Hi [PERSON_NAME], thanks for reaching out! I’m sorry to hear the hot water was …" at bounding box center [334, 242] width 224 height 31
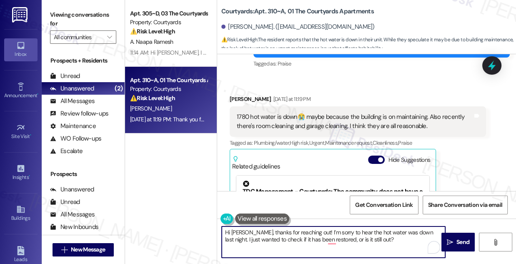
click at [383, 233] on textarea "Hi [PERSON_NAME], thanks for reaching out! I’m sorry to hear the hot water was …" at bounding box center [334, 242] width 224 height 31
click at [371, 238] on textarea "Hi [PERSON_NAME], thanks for reaching out! I’m sorry to hear the hot water was …" at bounding box center [334, 242] width 224 height 31
click at [366, 239] on textarea "Hi [PERSON_NAME], thanks for reaching out! I’m sorry to hear the hot water was …" at bounding box center [334, 242] width 224 height 31
drag, startPoint x: 366, startPoint y: 239, endPoint x: 229, endPoint y: 232, distance: 137.8
click at [229, 232] on textarea "Hi [PERSON_NAME], thanks for reaching out! I’m sorry to hear the hot water was …" at bounding box center [334, 242] width 224 height 31
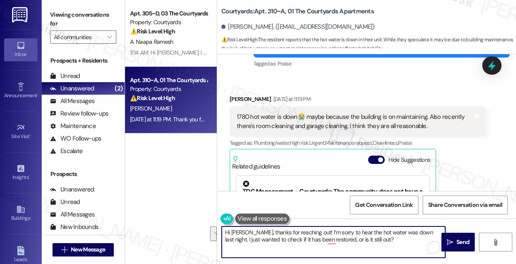
click at [345, 238] on textarea "Hi [PERSON_NAME], thanks for reaching out! I’m sorry to hear the hot water was …" at bounding box center [334, 242] width 224 height 31
click at [389, 238] on textarea "Hi [PERSON_NAME], thanks for reaching out! I’m sorry to hear the hot water was …" at bounding box center [334, 242] width 224 height 31
drag, startPoint x: 269, startPoint y: 238, endPoint x: 356, endPoint y: 237, distance: 86.8
click at [356, 237] on textarea "Hi [PERSON_NAME], thanks for reaching out! I’m sorry to hear the hot water was …" at bounding box center [334, 242] width 224 height 31
click at [377, 237] on textarea "Hi [PERSON_NAME], thanks for reaching out! I’m sorry to hear the hot water was …" at bounding box center [334, 242] width 224 height 31
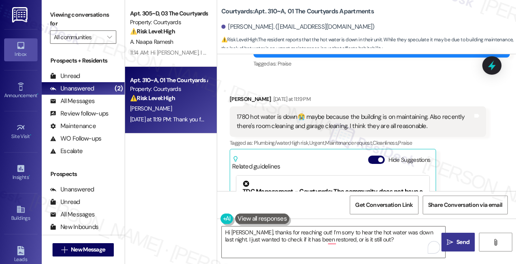
click at [461, 237] on button " Send" at bounding box center [458, 242] width 33 height 19
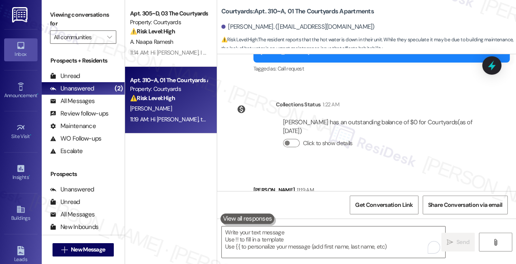
scroll to position [2069, 0]
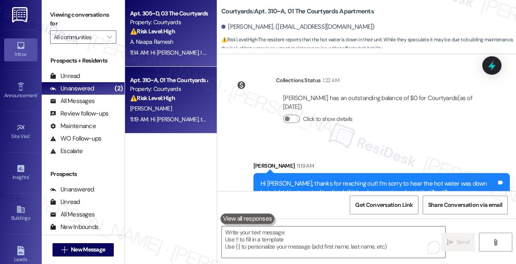
click at [187, 59] on div "Apt. 305~D, 03 The Courtyards Apartments Property: Courtyards ⚠️ Risk Level: Hi…" at bounding box center [171, 33] width 92 height 67
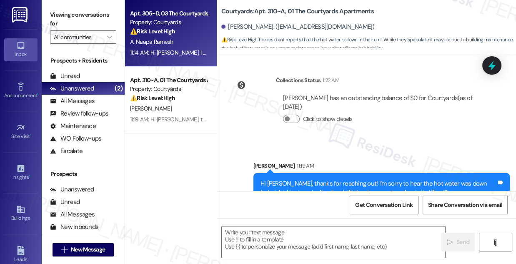
type textarea "Fetching suggested responses. Please feel free to read through the conversation…"
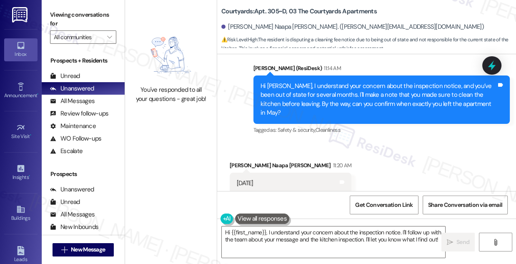
scroll to position [1569, 0]
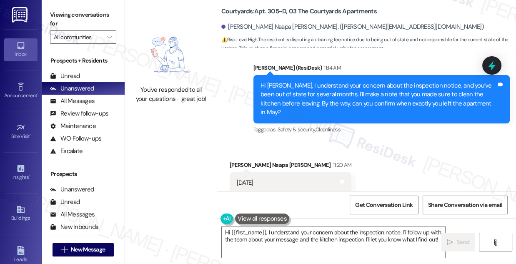
click at [296, 87] on div "Hi [PERSON_NAME], I understand your concern about the inspection notice, and yo…" at bounding box center [379, 99] width 236 height 36
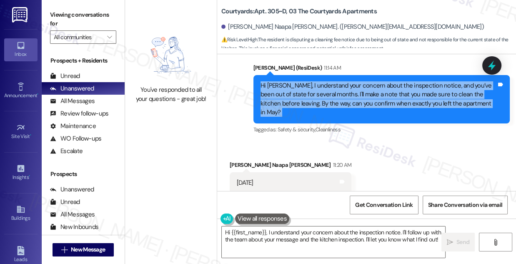
click at [296, 87] on div "Hi [PERSON_NAME], I understand your concern about the inspection notice, and yo…" at bounding box center [379, 99] width 236 height 36
click at [399, 110] on div "Hi [PERSON_NAME], I understand your concern about the inspection notice, and yo…" at bounding box center [382, 99] width 257 height 48
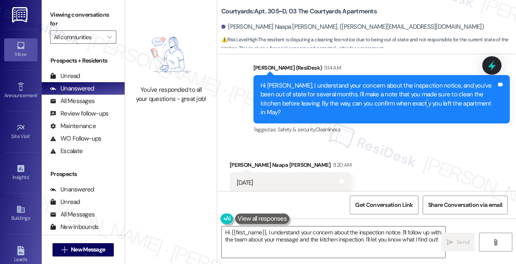
click at [399, 110] on div "Hi [PERSON_NAME], I understand your concern about the inspection notice, and yo…" at bounding box center [382, 99] width 257 height 48
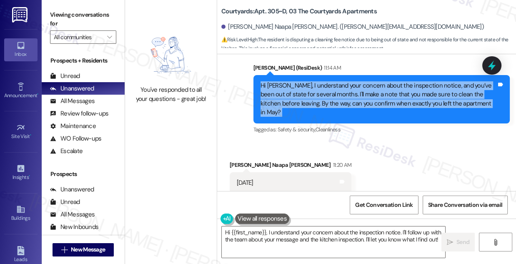
click at [399, 110] on div "Hi [PERSON_NAME], I understand your concern about the inspection notice, and yo…" at bounding box center [382, 99] width 257 height 48
click at [313, 237] on textarea "Hi {{first_name}}, I understand your concern about the inspection notice. I'll …" at bounding box center [334, 242] width 224 height 31
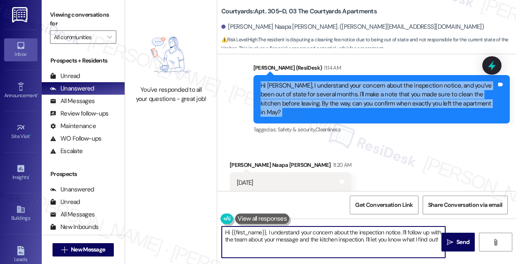
click at [313, 237] on textarea "Hi {{first_name}}, I understand your concern about the inspection notice. I'll …" at bounding box center [334, 242] width 224 height 31
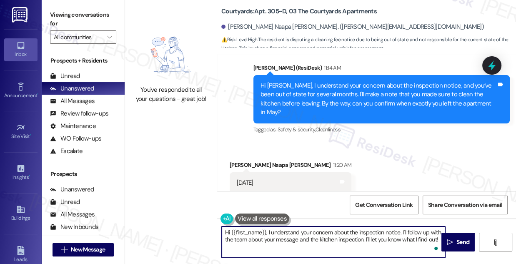
click at [313, 237] on textarea "Hi {{first_name}}, I understand your concern about the inspection notice. I'll …" at bounding box center [334, 242] width 224 height 31
drag, startPoint x: 308, startPoint y: 238, endPoint x: 302, endPoint y: 236, distance: 6.2
click at [309, 238] on textarea "Hi {{first_name}}, I understand your concern about the inspection notice. I'll …" at bounding box center [334, 242] width 224 height 31
click at [271, 232] on textarea "Hi {{first_name}}, I understand your concern about the inspection notice. I'll …" at bounding box center [334, 242] width 224 height 31
drag, startPoint x: 267, startPoint y: 232, endPoint x: 203, endPoint y: 227, distance: 64.0
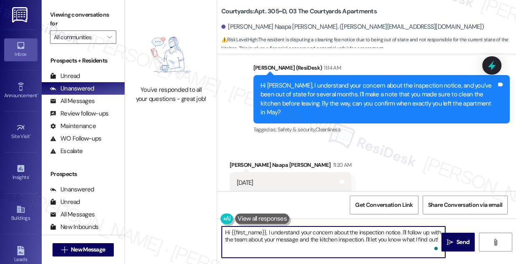
click at [203, 227] on div "You've responded to all your questions - great job! Courtyards: Apt. 305~D, 03 …" at bounding box center [320, 132] width 391 height 264
click at [227, 231] on textarea "I understand your concern about the inspection notice. I'll follow up with the …" at bounding box center [334, 242] width 224 height 31
drag, startPoint x: 226, startPoint y: 232, endPoint x: 357, endPoint y: 230, distance: 131.0
click at [357, 230] on textarea "I understand your concern about the inspection notice. I'll follow up with the …" at bounding box center [334, 242] width 224 height 31
click at [364, 238] on textarea "Thanks for the swift response. I'll follow up with the team about your message …" at bounding box center [334, 242] width 224 height 31
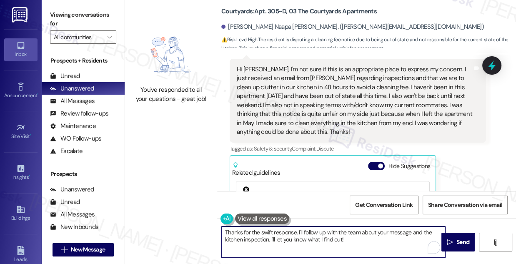
scroll to position [1228, 0]
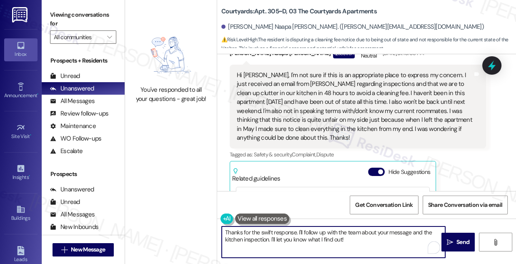
click at [326, 105] on div "Hi [PERSON_NAME], I'm not sure if this is an appropriate place to express my co…" at bounding box center [355, 106] width 236 height 71
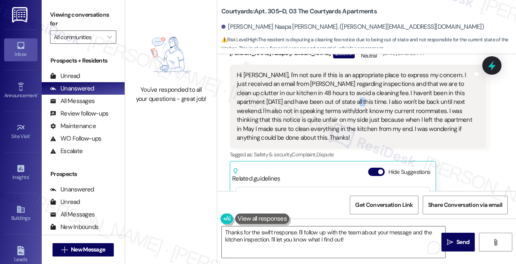
click at [326, 105] on div "Hi [PERSON_NAME], I'm not sure if this is an appropriate place to express my co…" at bounding box center [355, 106] width 236 height 71
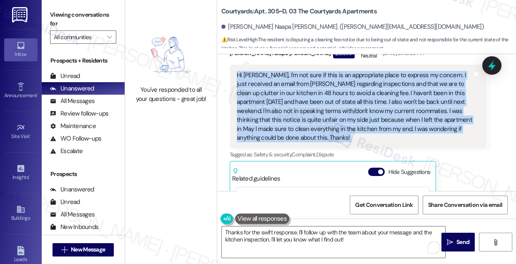
click at [326, 105] on div "Hi [PERSON_NAME], I'm not sure if this is an appropriate place to express my co…" at bounding box center [355, 106] width 236 height 71
copy div "Hi [PERSON_NAME], I'm not sure if this is an appropriate place to express my co…"
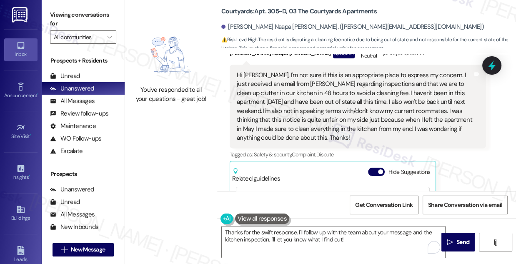
click at [61, 10] on label "Viewing conversations for" at bounding box center [83, 19] width 66 height 22
click at [340, 245] on textarea "Thanks for the swift response. I'll follow up with the team about your message …" at bounding box center [334, 242] width 224 height 31
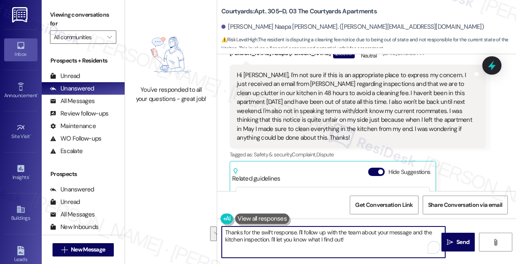
drag, startPoint x: 360, startPoint y: 239, endPoint x: 298, endPoint y: 233, distance: 62.4
click at [298, 233] on textarea "Thanks for the swift response. I'll follow up with the team about your message …" at bounding box center [334, 242] width 224 height 31
paste textarea "’ll check in with the site team about this situation and follow up once I have …"
drag, startPoint x: 296, startPoint y: 230, endPoint x: 252, endPoint y: 231, distance: 44.2
click at [252, 231] on textarea "Thanks for the swift response. I’ll check in with the site team about this situ…" at bounding box center [334, 242] width 224 height 31
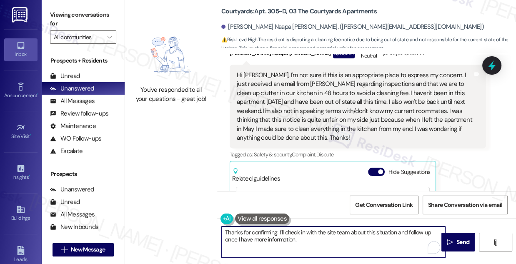
click at [310, 239] on textarea "Thanks for confirming. I’ll check in with the site team about this situation an…" at bounding box center [334, 242] width 224 height 31
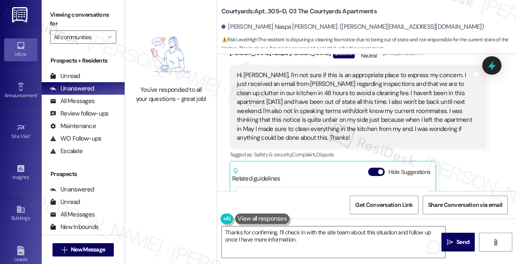
click at [91, 13] on label "Viewing conversations for" at bounding box center [83, 19] width 66 height 22
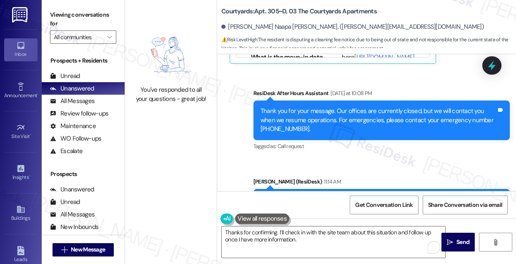
scroll to position [1569, 0]
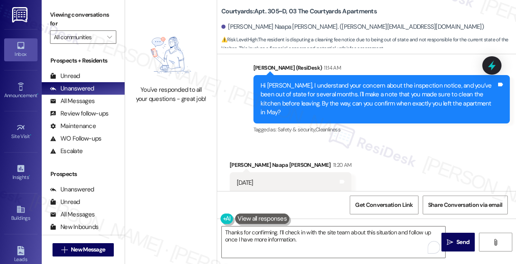
click at [87, 17] on label "Viewing conversations for" at bounding box center [83, 19] width 66 height 22
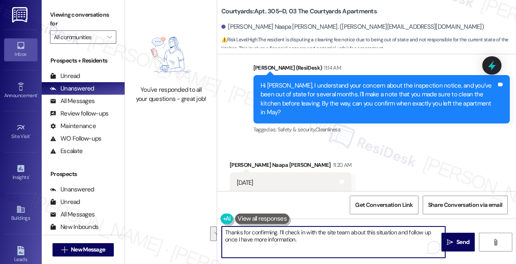
drag, startPoint x: 306, startPoint y: 241, endPoint x: 397, endPoint y: 231, distance: 91.5
click at [398, 231] on textarea "Thanks for confirming. I’ll check in with the site team about this situation an…" at bounding box center [334, 242] width 224 height 31
paste textarea "I’ll reach out once I have an update."
click at [367, 233] on textarea "Thanks for confirming. I’ll check in with the site team about this situation. I…" at bounding box center [334, 242] width 224 height 31
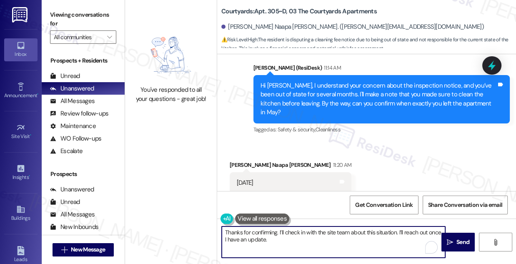
click at [370, 232] on textarea "Thanks for confirming. I’ll check in with the site team about this situation. I…" at bounding box center [334, 242] width 224 height 31
click at [345, 243] on textarea "Thanks for confirming. I’ll check in with the site team about this situation. I…" at bounding box center [334, 242] width 224 height 31
drag, startPoint x: 349, startPoint y: 232, endPoint x: 400, endPoint y: 229, distance: 51.4
click at [400, 229] on textarea "Thanks for confirming. I’ll check in with the site team about this situation. I…" at bounding box center [334, 242] width 224 height 31
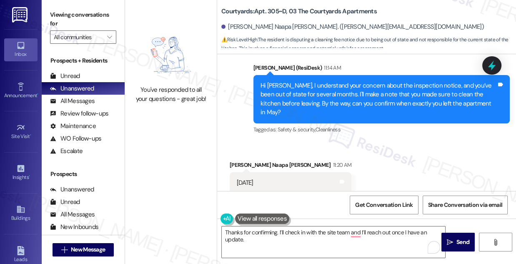
click at [83, 20] on label "Viewing conversations for" at bounding box center [83, 19] width 66 height 22
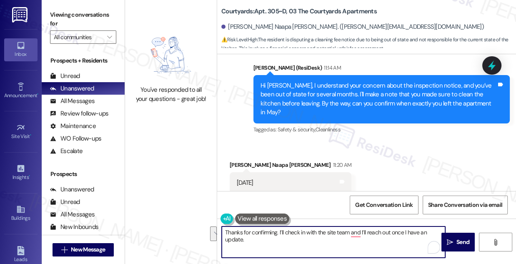
drag, startPoint x: 357, startPoint y: 239, endPoint x: 361, endPoint y: 232, distance: 8.2
click at [361, 232] on textarea "Thanks for confirming. I’ll check in with the site team and I’ll reach out once…" at bounding box center [334, 242] width 224 height 31
paste textarea "update you as soon as I know more."
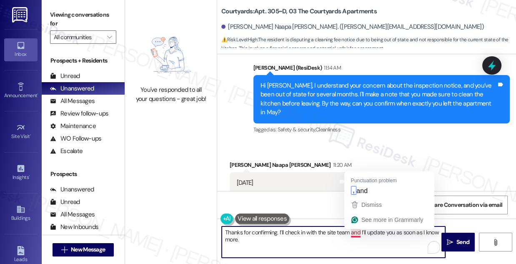
click at [305, 235] on textarea "Thanks for confirming. I’ll check in with the site team and I’ll update you as …" at bounding box center [334, 242] width 224 height 31
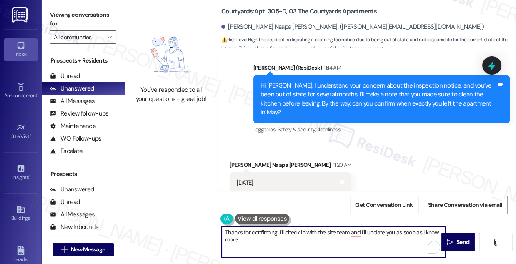
click at [305, 235] on textarea "Thanks for confirming. I’ll check in with the site team and I’ll update you as …" at bounding box center [334, 242] width 224 height 31
click at [339, 242] on textarea "Thanks for confirming. I’ll check in with the site team and I’ll update you as …" at bounding box center [334, 242] width 224 height 31
drag, startPoint x: 284, startPoint y: 232, endPoint x: 316, endPoint y: 232, distance: 32.5
click at [316, 232] on textarea "Thanks for confirming. I’ll check in with the site team and I’ll update you as …" at bounding box center [334, 242] width 224 height 31
click at [321, 98] on div "Hi [PERSON_NAME], I understand your concern about the inspection notice, and yo…" at bounding box center [379, 99] width 236 height 36
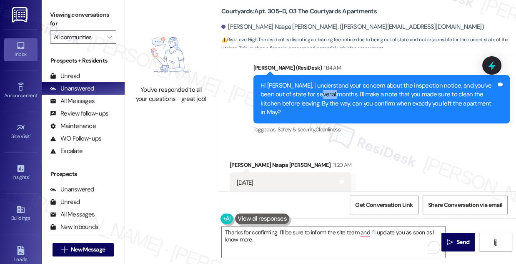
click at [321, 98] on div "Hi [PERSON_NAME], I understand your concern about the inspection notice, and yo…" at bounding box center [379, 99] width 236 height 36
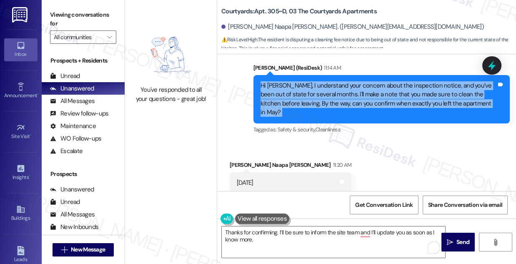
click at [321, 98] on div "Hi [PERSON_NAME], I understand your concern about the inspection notice, and yo…" at bounding box center [379, 99] width 236 height 36
click at [305, 94] on div "Hi [PERSON_NAME], I understand your concern about the inspection notice, and yo…" at bounding box center [379, 99] width 236 height 36
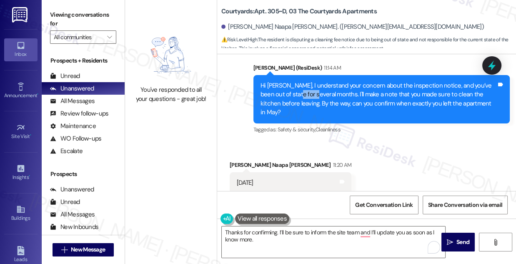
click at [305, 94] on div "Hi [PERSON_NAME], I understand your concern about the inspection notice, and yo…" at bounding box center [379, 99] width 236 height 36
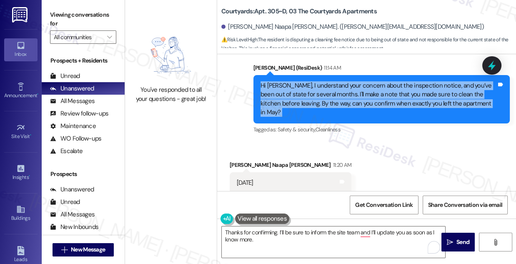
click at [305, 94] on div "Hi [PERSON_NAME], I understand your concern about the inspection notice, and yo…" at bounding box center [379, 99] width 236 height 36
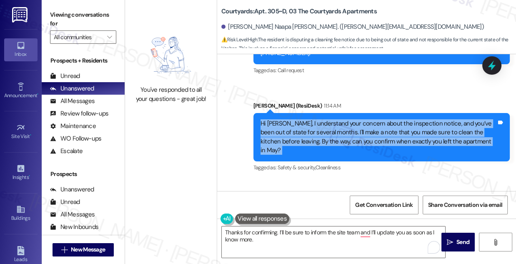
click at [328, 136] on div "Hi [PERSON_NAME], I understand your concern about the inspection notice, and yo…" at bounding box center [379, 137] width 236 height 36
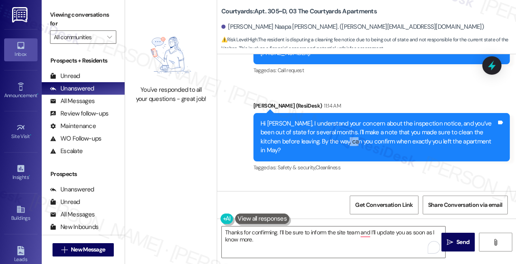
click at [328, 136] on div "Hi [PERSON_NAME], I understand your concern about the inspection notice, and yo…" at bounding box center [379, 137] width 236 height 36
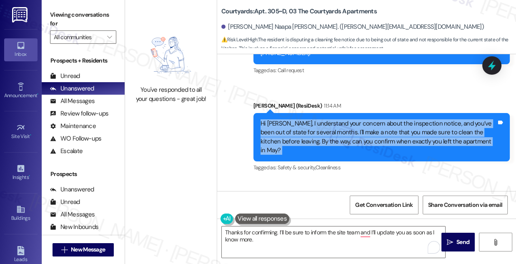
click at [328, 136] on div "Hi [PERSON_NAME], I understand your concern about the inspection notice, and yo…" at bounding box center [379, 137] width 236 height 36
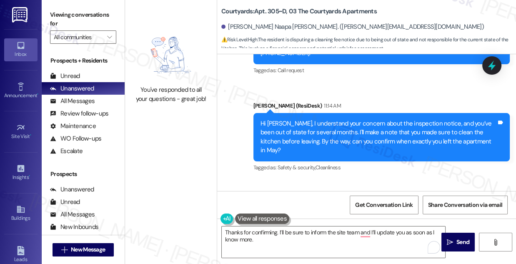
click at [395, 100] on div "Sent via SMS [PERSON_NAME] (ResiDesk) 11:14 AM Hi [PERSON_NAME], I understand y…" at bounding box center [381, 137] width 269 height 85
click at [379, 126] on div "Hi [PERSON_NAME], I understand your concern about the inspection notice, and yo…" at bounding box center [379, 137] width 236 height 36
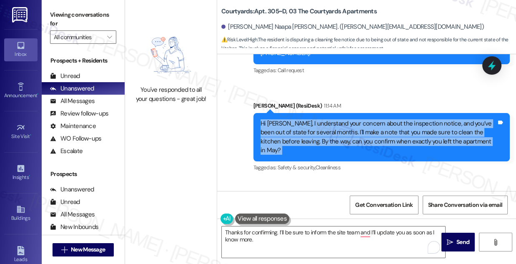
click at [379, 126] on div "Hi [PERSON_NAME], I understand your concern about the inspection notice, and yo…" at bounding box center [379, 137] width 236 height 36
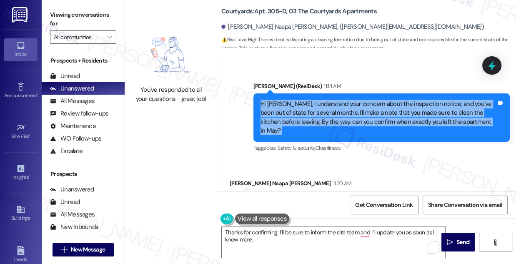
scroll to position [1569, 0]
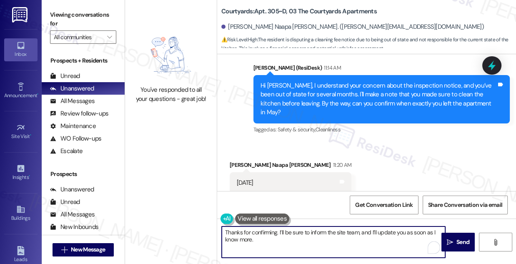
click at [338, 230] on textarea "Thanks for confirming. I’ll be sure to inform the site team, and I’ll update yo…" at bounding box center [334, 242] width 224 height 31
click at [272, 243] on textarea "Thanks for confirming. I’ll be sure to inform the team, and I’ll update you as …" at bounding box center [334, 242] width 224 height 31
click at [258, 254] on textarea "Thanks for confirming. I’ll be sure to inform the team, and I’ll update you as …" at bounding box center [334, 242] width 224 height 31
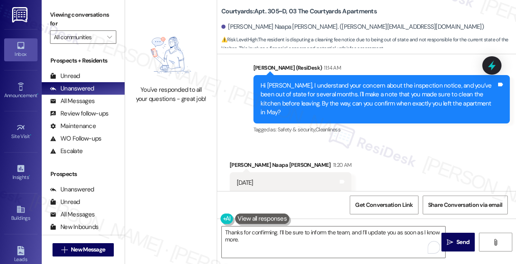
click at [88, 16] on label "Viewing conversations for" at bounding box center [83, 19] width 66 height 22
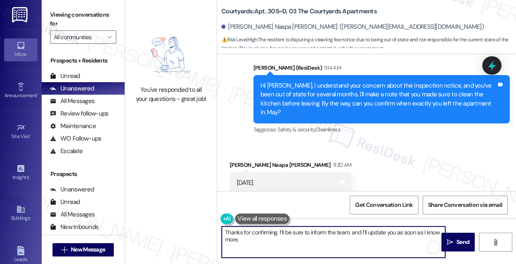
click at [320, 237] on textarea "Thanks for confirming. I’ll be sure to inform the team, and I’ll update you as …" at bounding box center [334, 242] width 224 height 31
drag, startPoint x: 390, startPoint y: 238, endPoint x: 424, endPoint y: 231, distance: 34.6
click at [424, 231] on textarea "Thanks for confirming. I’ll be sure to inform the team, and I’ll update you as …" at bounding box center [334, 242] width 224 height 31
click at [428, 230] on textarea "Thanks for confirming. I’ll be sure to inform the team, and I’ll update you as …" at bounding box center [334, 242] width 224 height 31
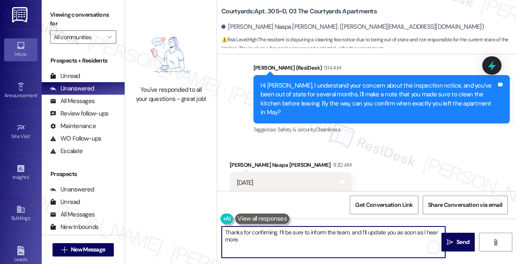
click at [394, 247] on textarea "Thanks for confirming. I’ll be sure to inform the team, and I’ll update you as …" at bounding box center [334, 242] width 224 height 31
click at [357, 231] on textarea "Thanks for confirming. I’ll be sure to inform the team, and I’ll update you as …" at bounding box center [334, 242] width 224 height 31
type textarea "Thanks for confirming. I’ll be sure to inform the team, and I’ll update you as …"
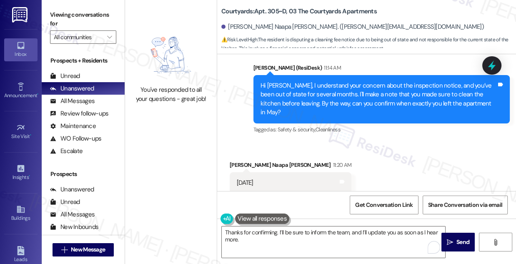
click at [365, 166] on div "Received via SMS [PERSON_NAME] Naapa [PERSON_NAME] 11:20 AM [DATE] Tags and not…" at bounding box center [366, 171] width 299 height 58
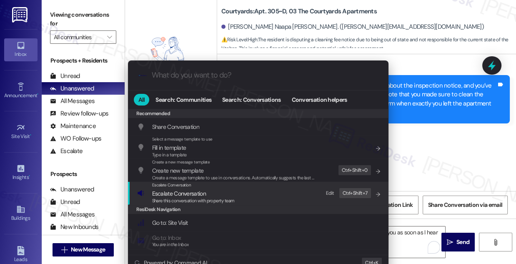
click at [282, 192] on div "Escalate Conversation Escalate Conversation Share this conversation with proper…" at bounding box center [259, 193] width 244 height 23
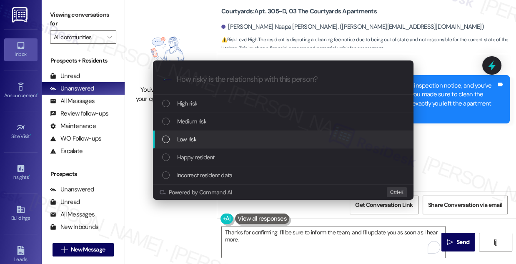
click at [197, 136] on div "Low risk" at bounding box center [284, 139] width 244 height 9
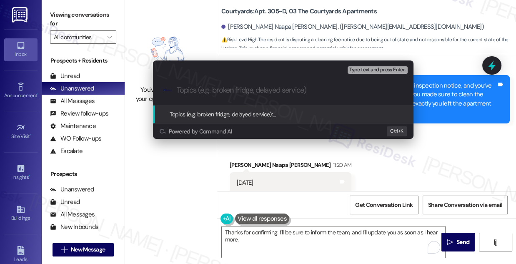
paste input "Concern Regarding Kitchen Clutter Inspection Notice"
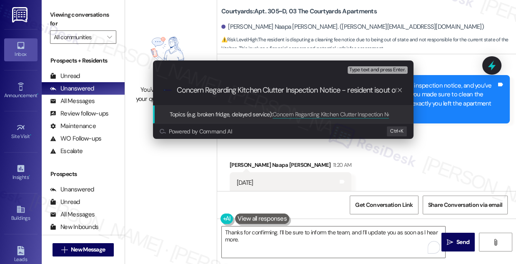
type input "Concern Regarding Kitchen Clutter Inspection Notice - resident is out of state"
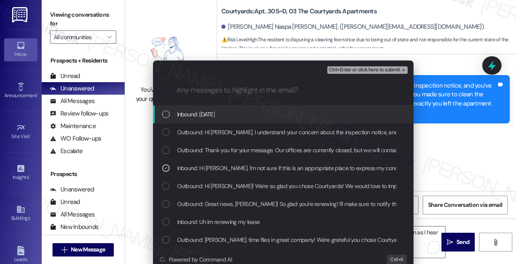
click at [361, 68] on span "Ctrl+Enter or click here to submit" at bounding box center [364, 70] width 71 height 6
